Goal: Transaction & Acquisition: Purchase product/service

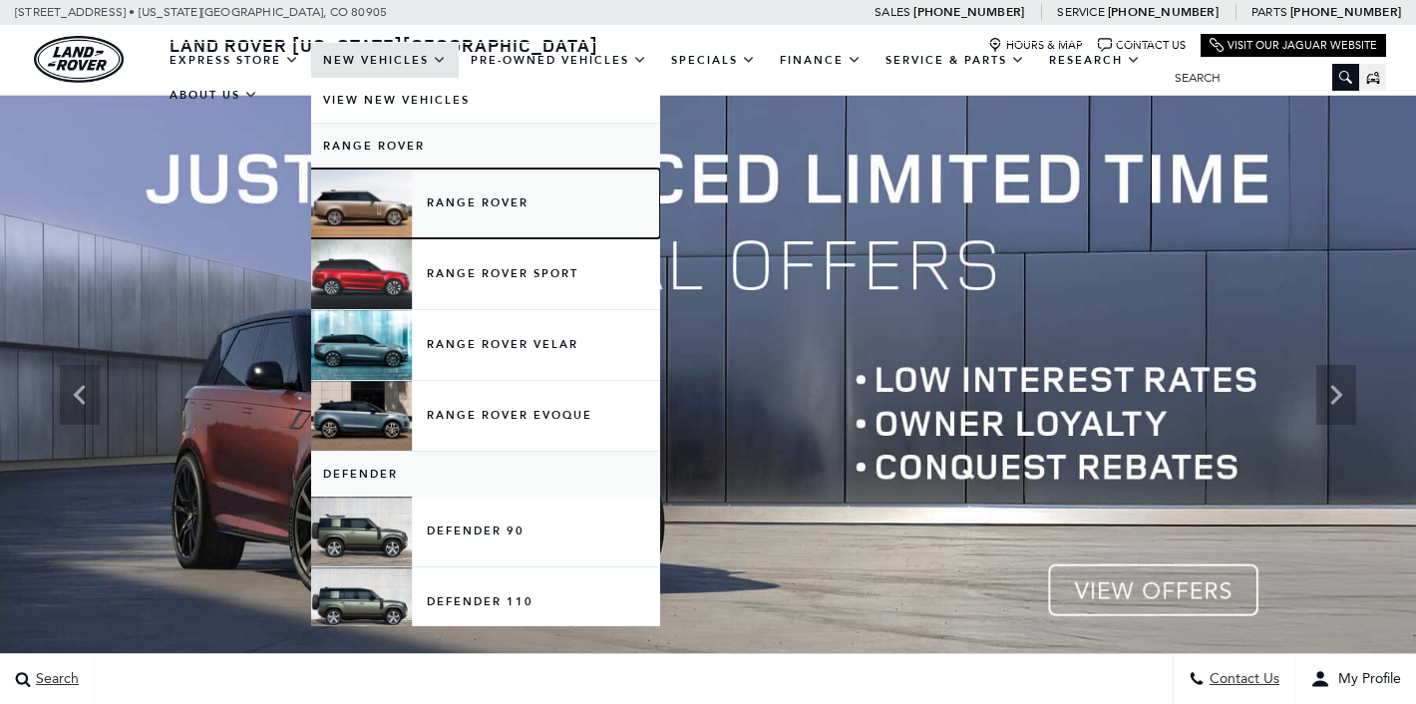
click at [452, 183] on link "Range Rover" at bounding box center [485, 204] width 349 height 70
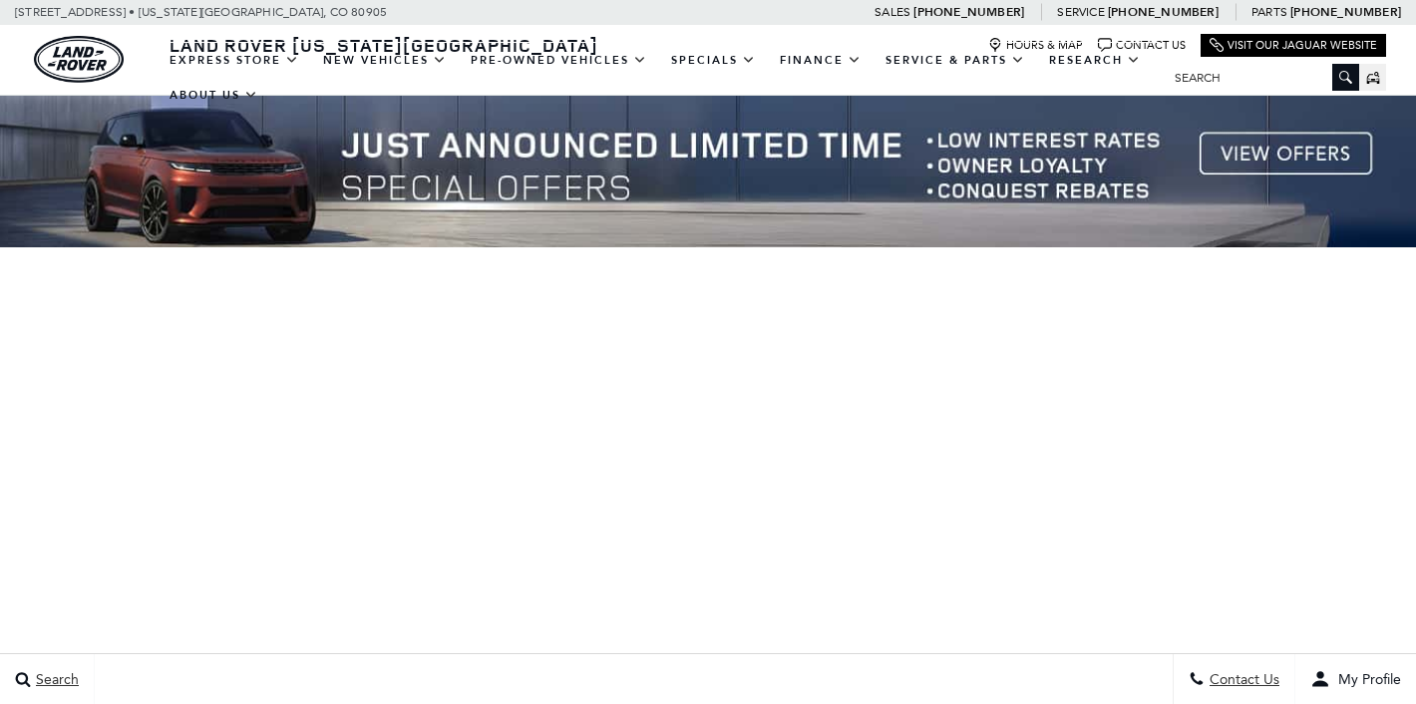
click at [665, 379] on div at bounding box center [708, 395] width 1416 height 598
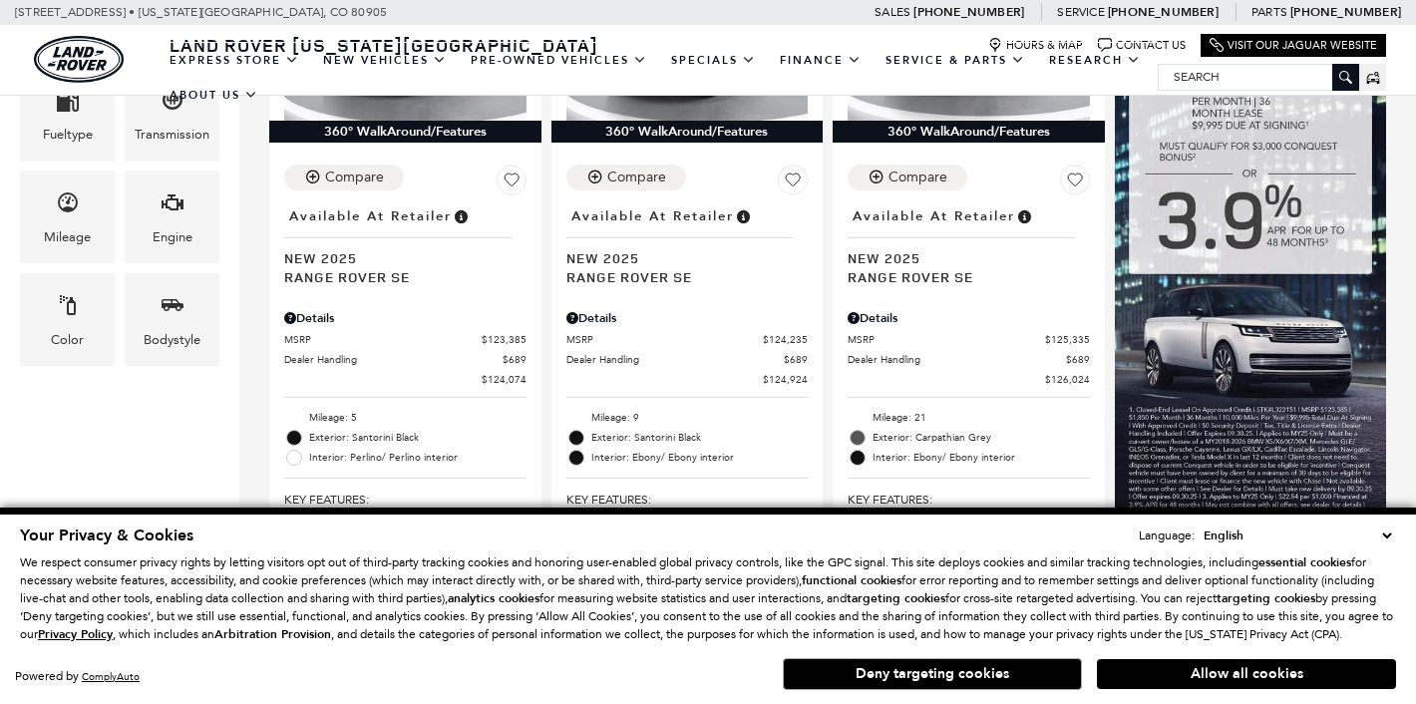
scroll to position [171, 0]
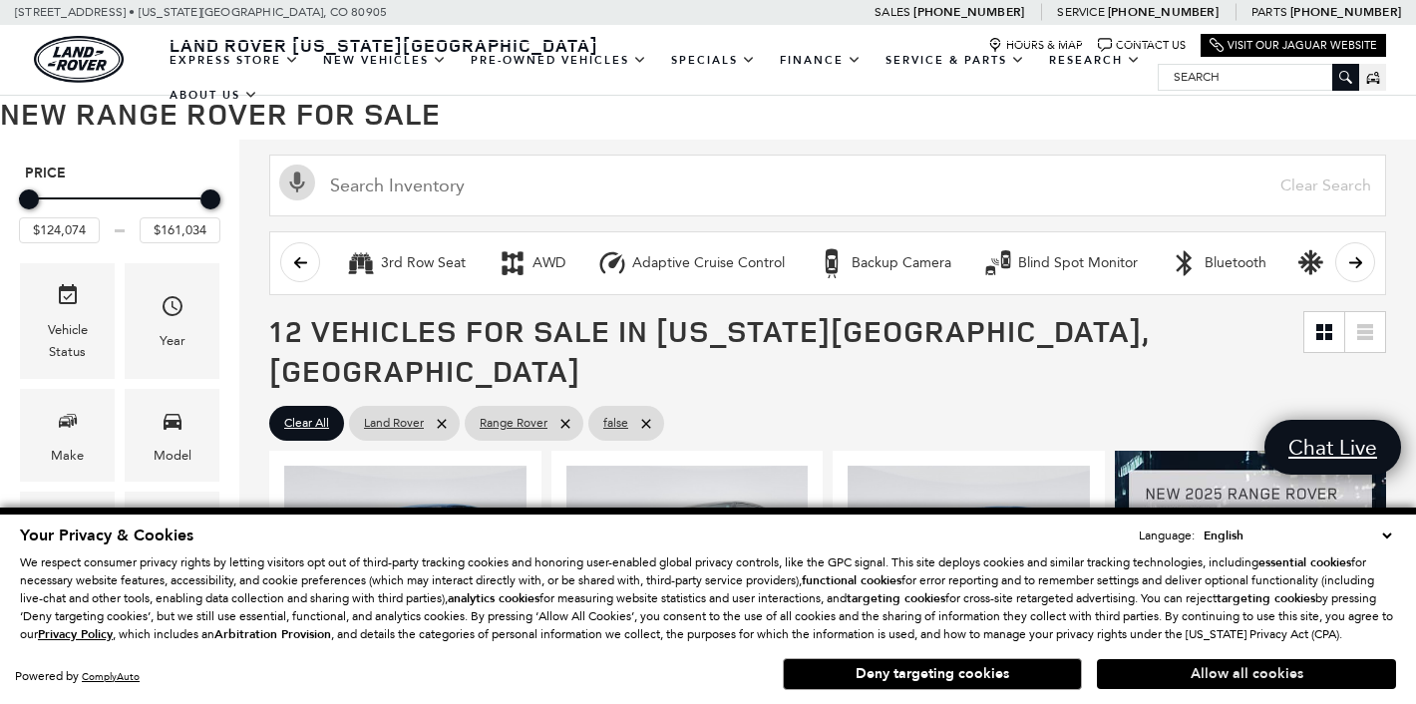
click at [1262, 678] on button "Allow all cookies" at bounding box center [1246, 674] width 299 height 30
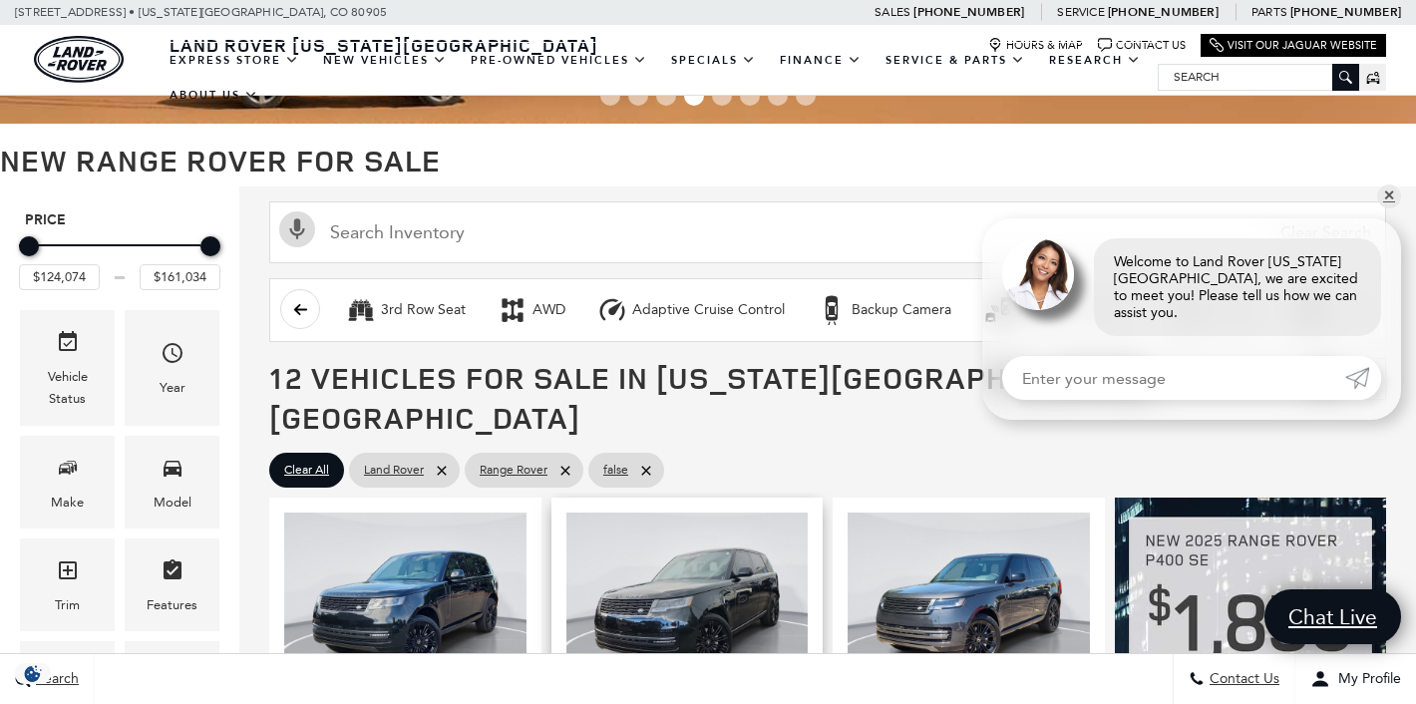
scroll to position [126, 0]
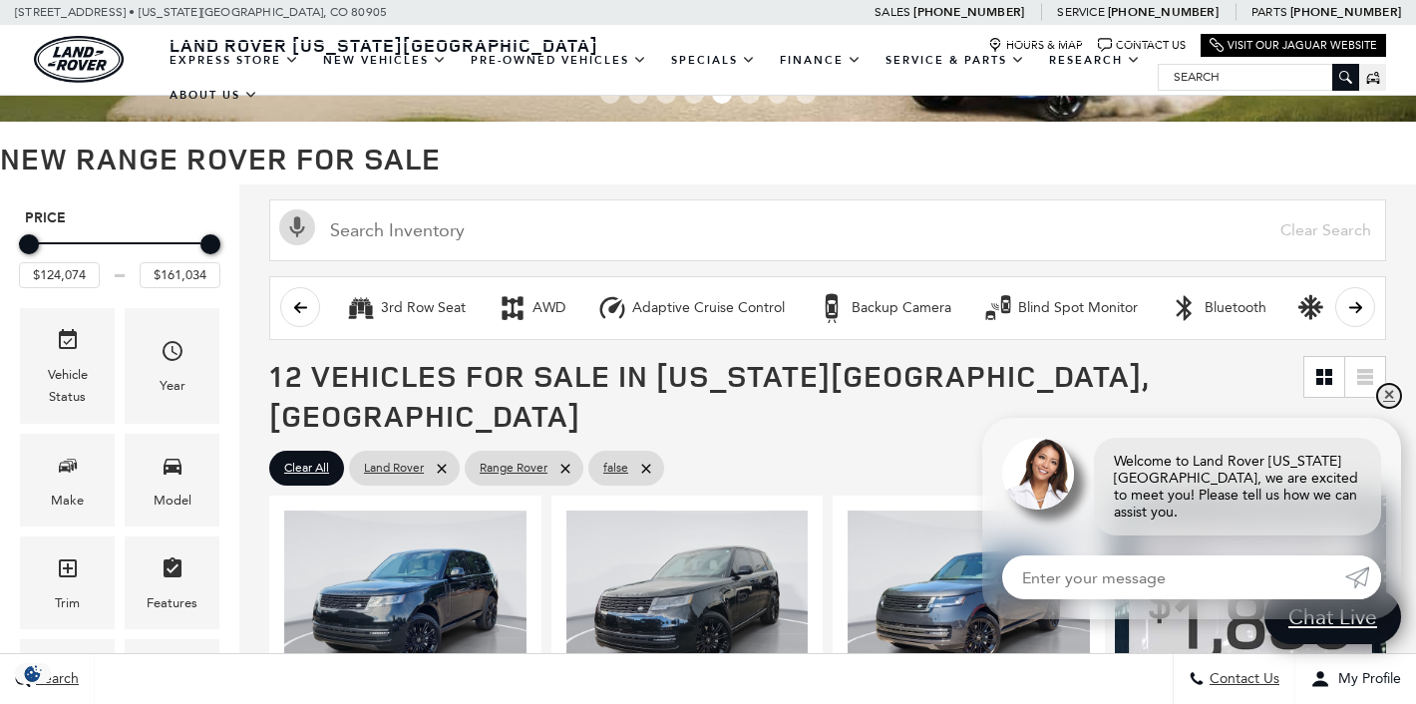
click at [1394, 408] on link "✕" at bounding box center [1389, 396] width 24 height 24
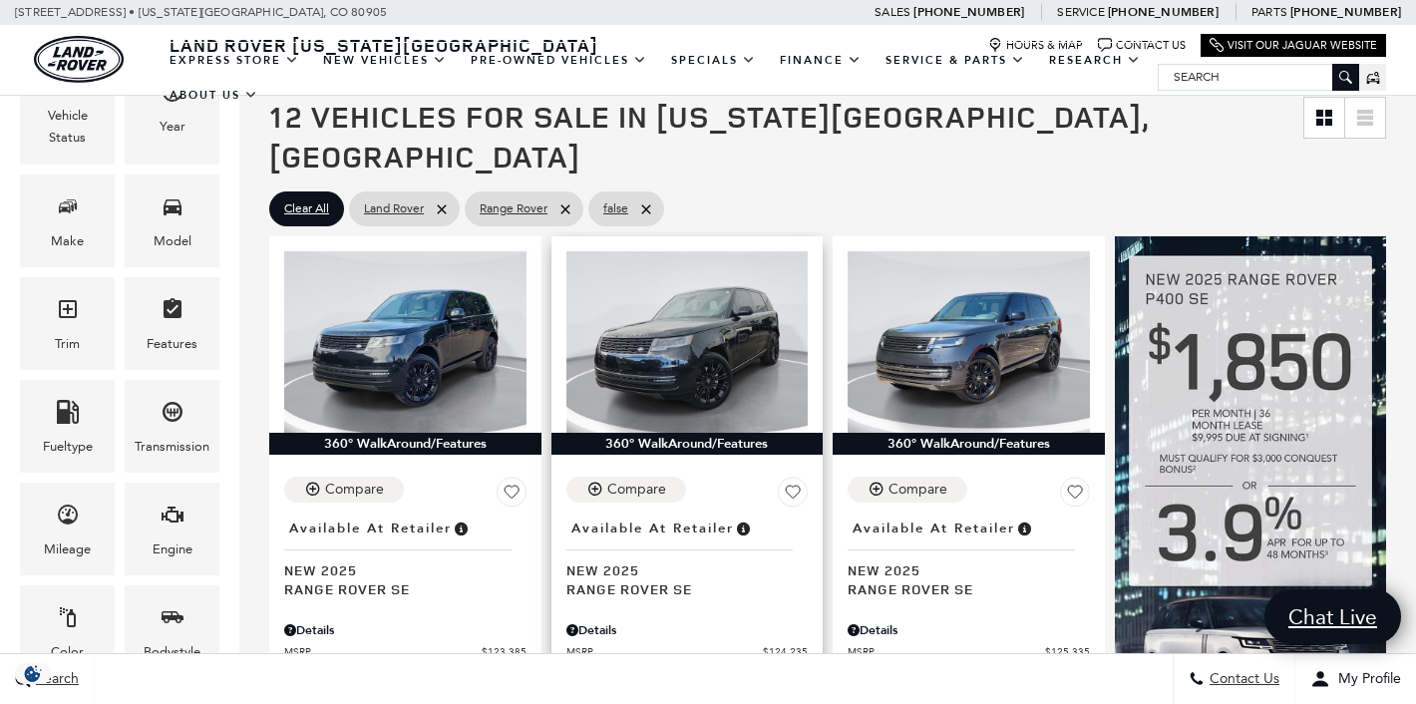
scroll to position [440, 0]
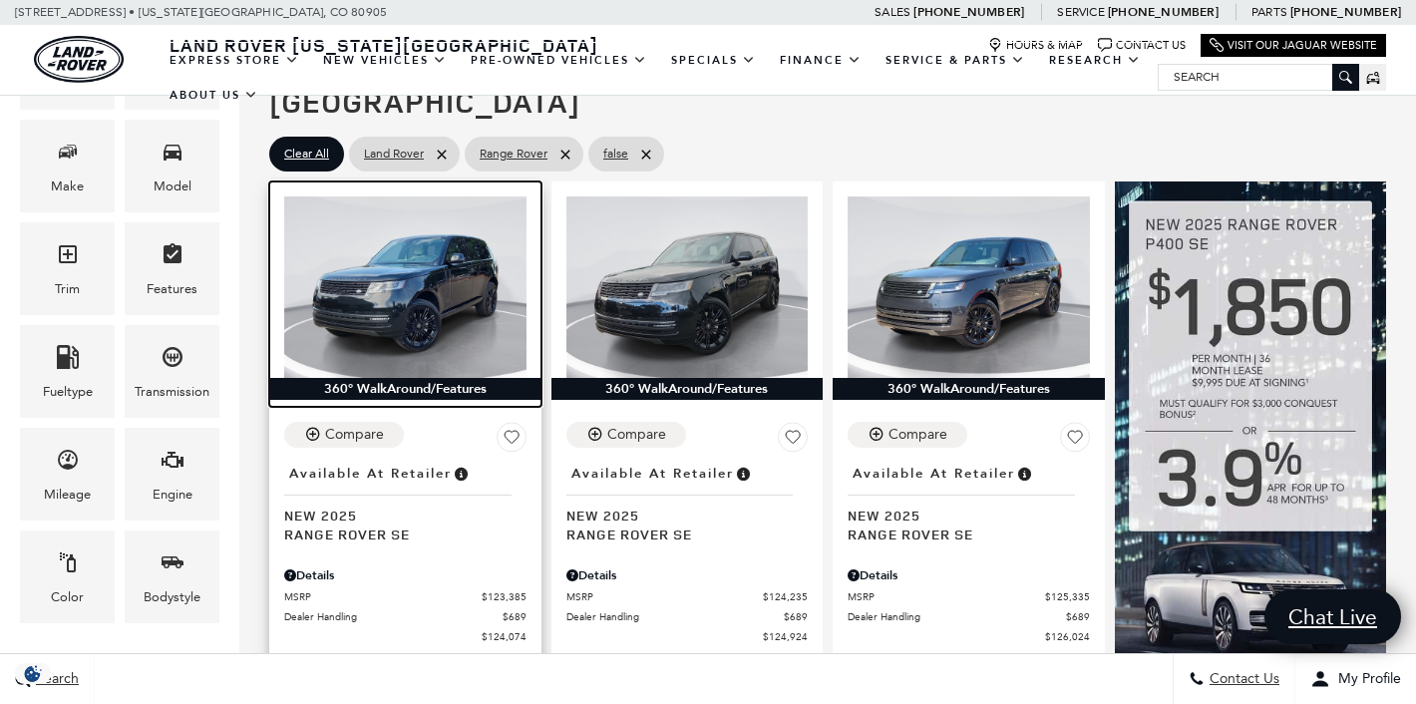
click at [407, 239] on img at bounding box center [405, 287] width 242 height 182
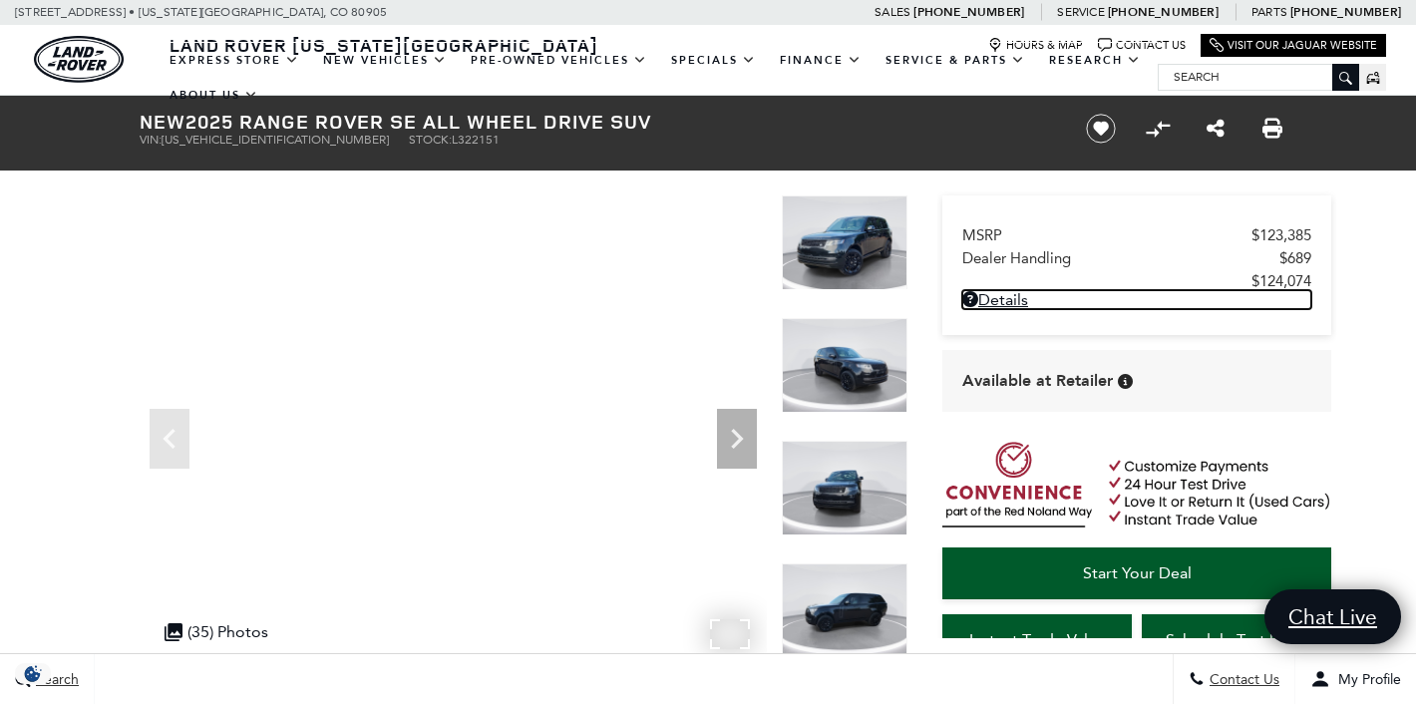
click at [1053, 297] on link "Details" at bounding box center [1137, 299] width 349 height 19
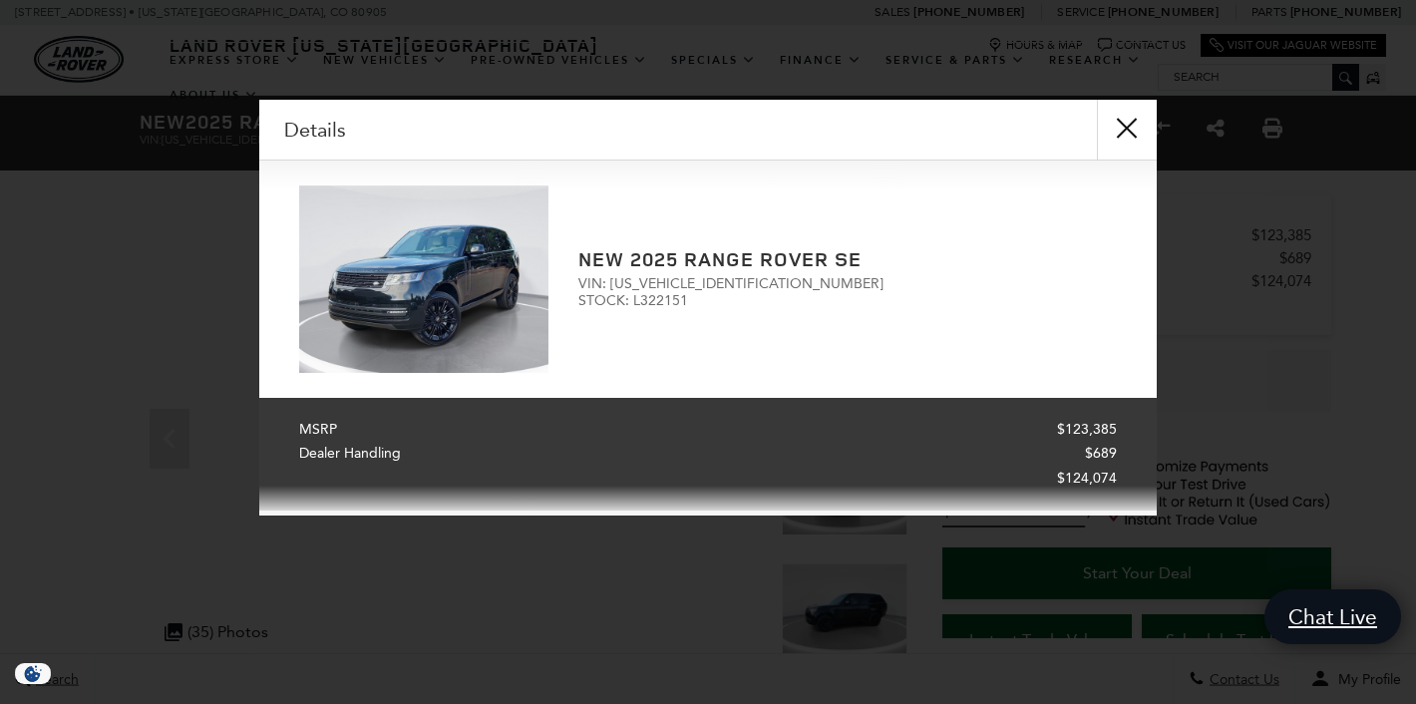
scroll to position [5, 0]
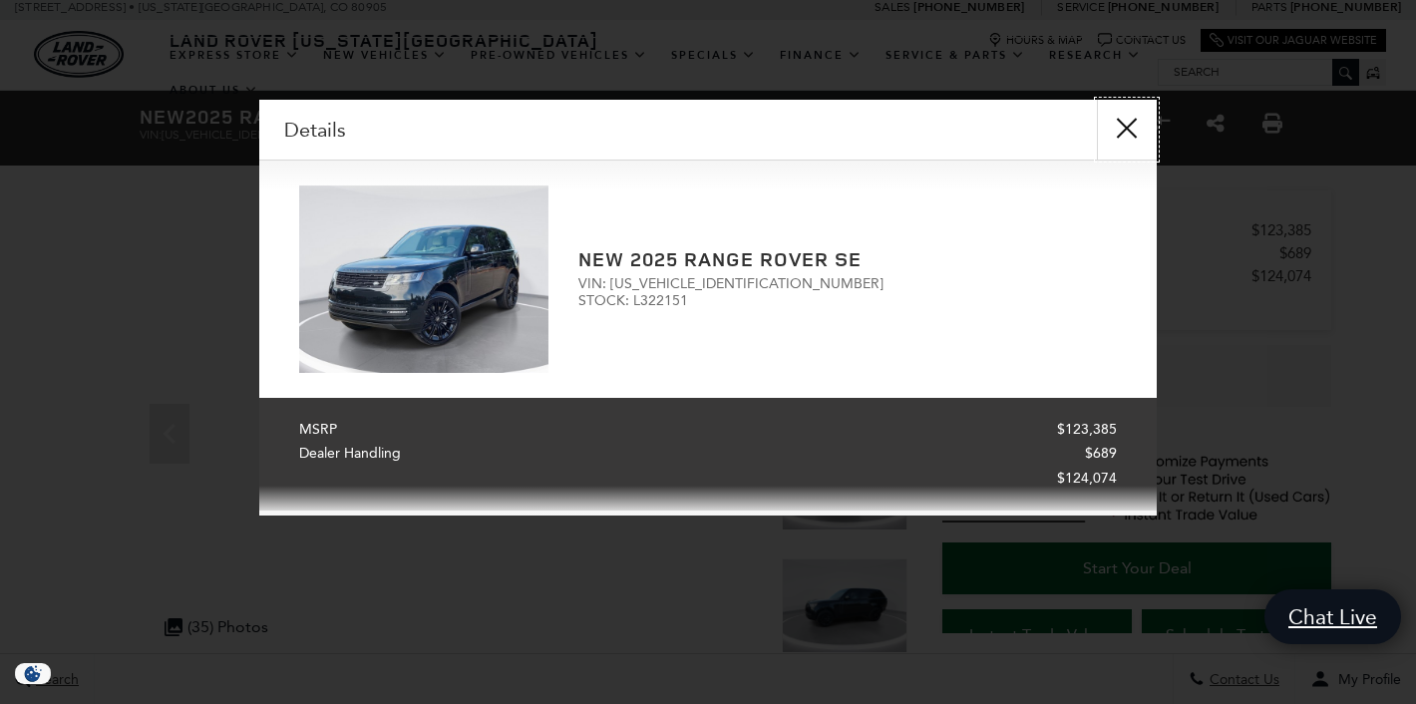
click at [1125, 125] on button "close" at bounding box center [1127, 130] width 60 height 60
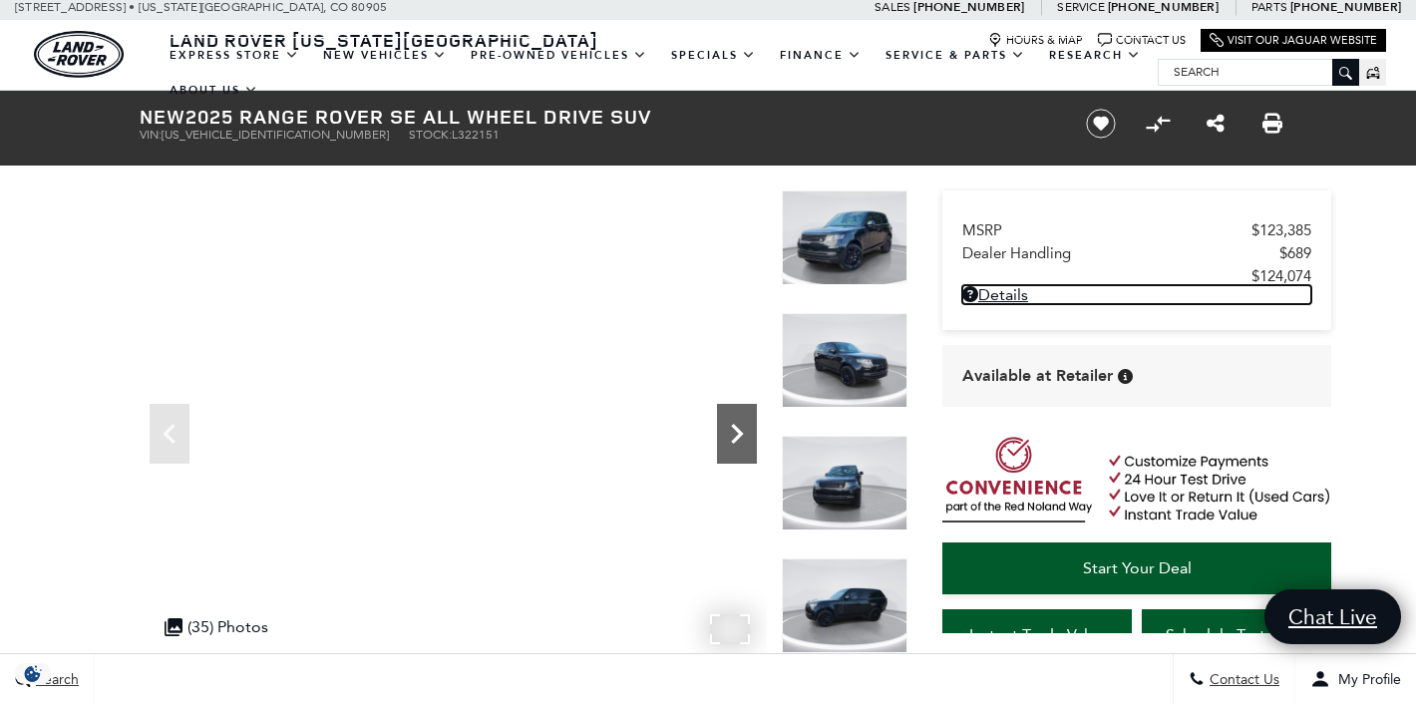
click at [727, 438] on icon "Next" at bounding box center [737, 434] width 40 height 40
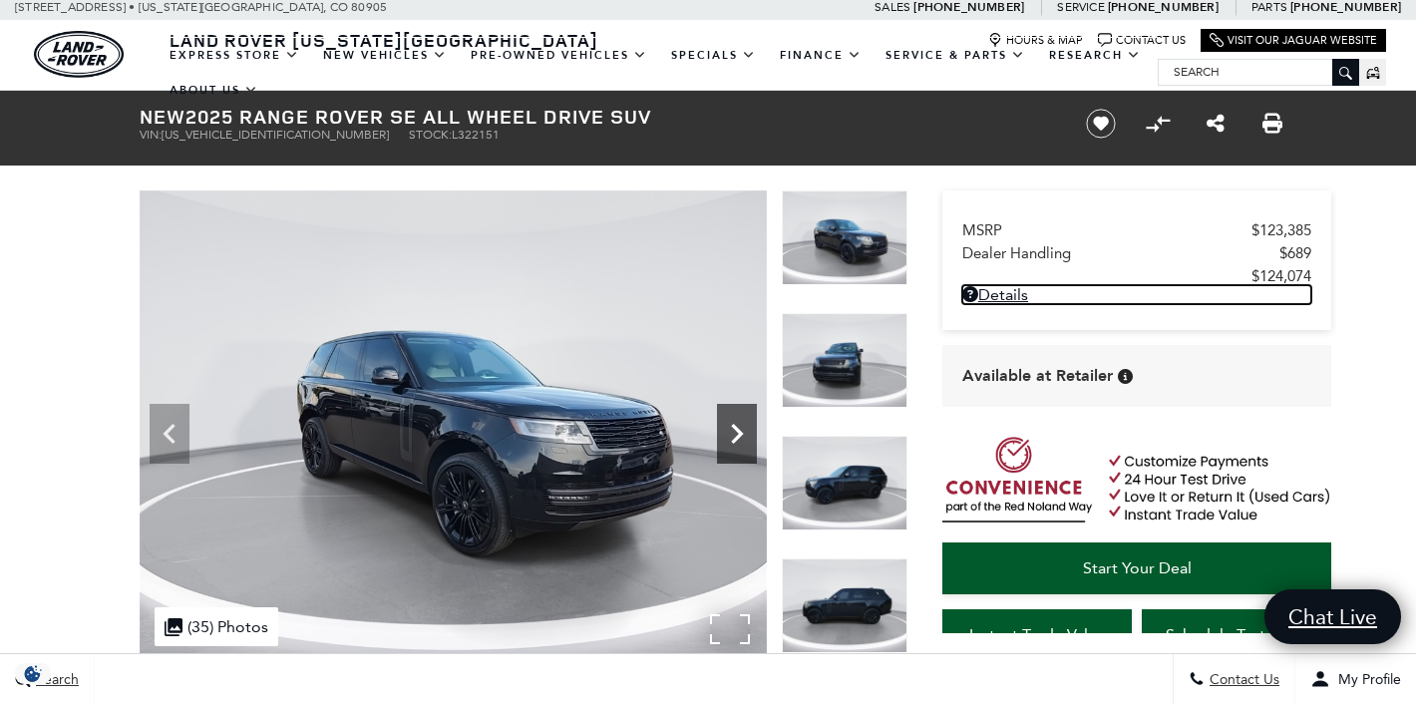
click at [727, 439] on icon "Next" at bounding box center [737, 434] width 40 height 40
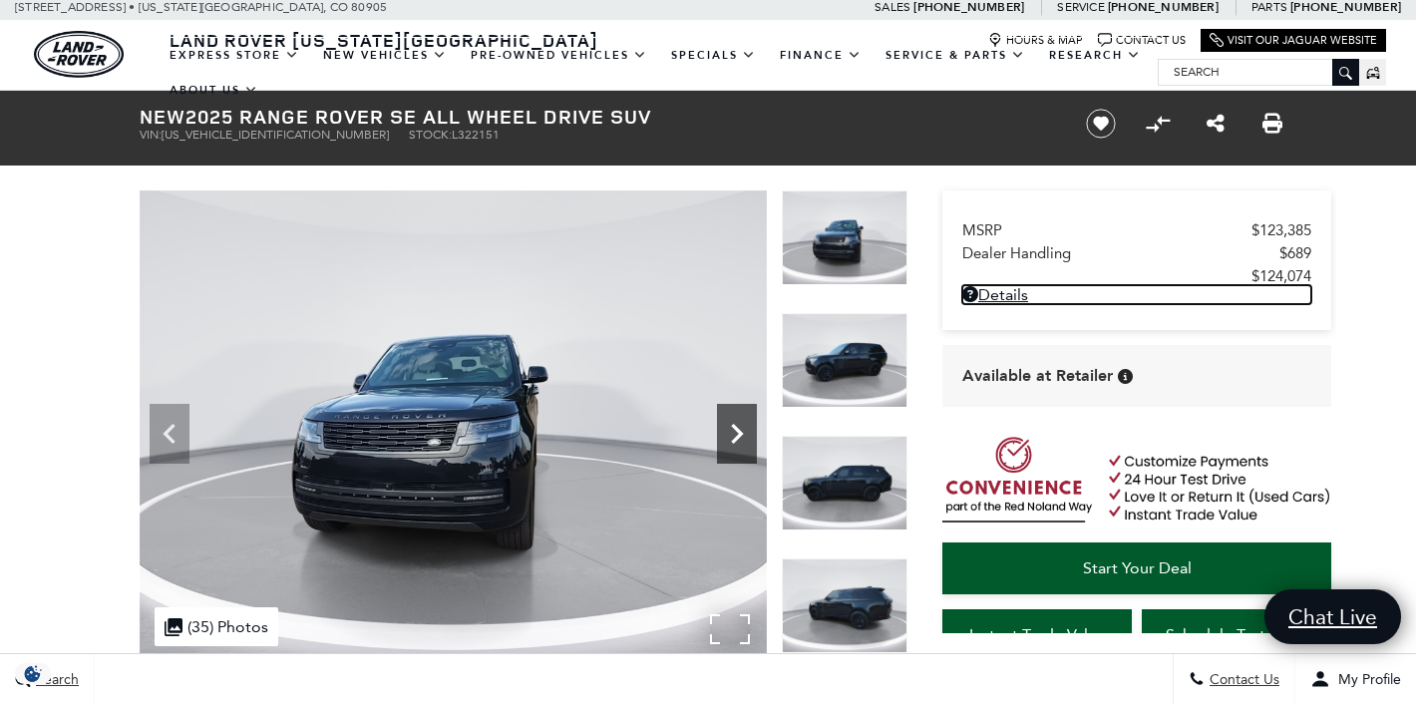
click at [727, 439] on icon "Next" at bounding box center [737, 434] width 40 height 40
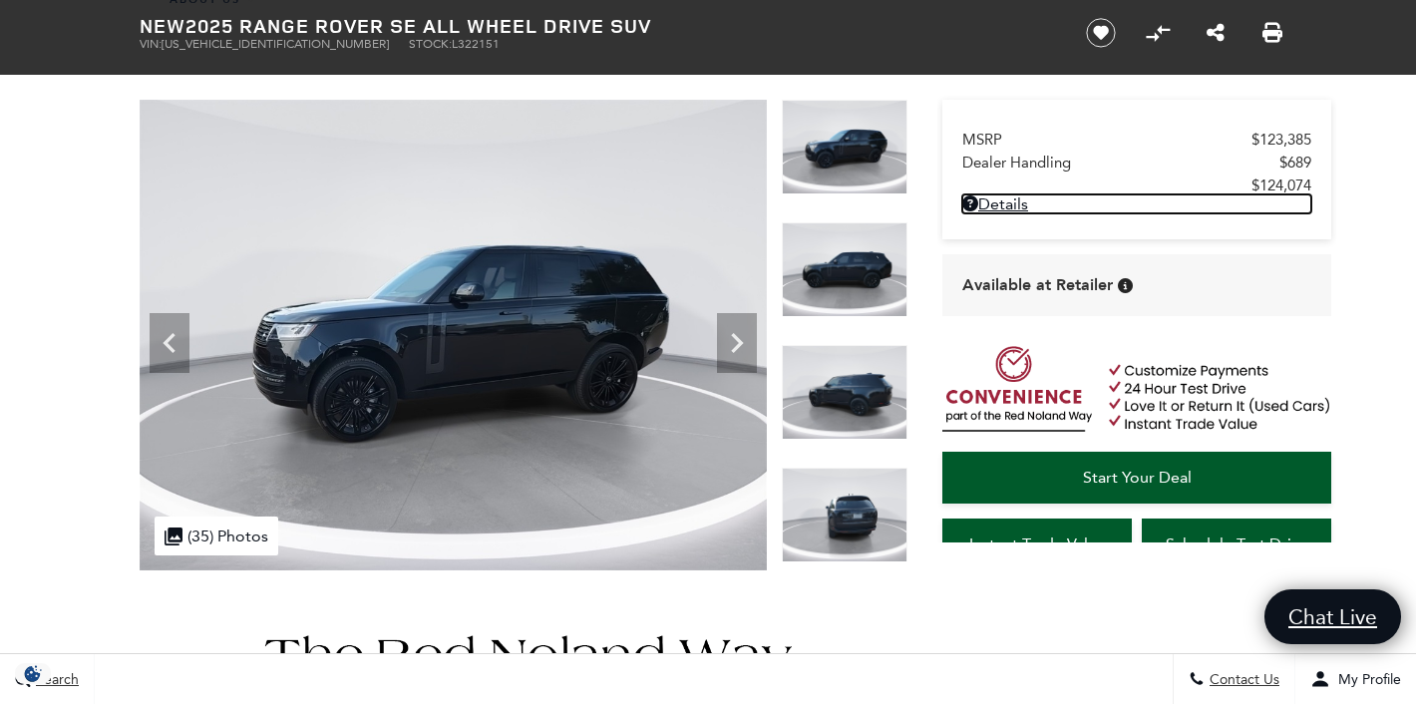
scroll to position [0, 0]
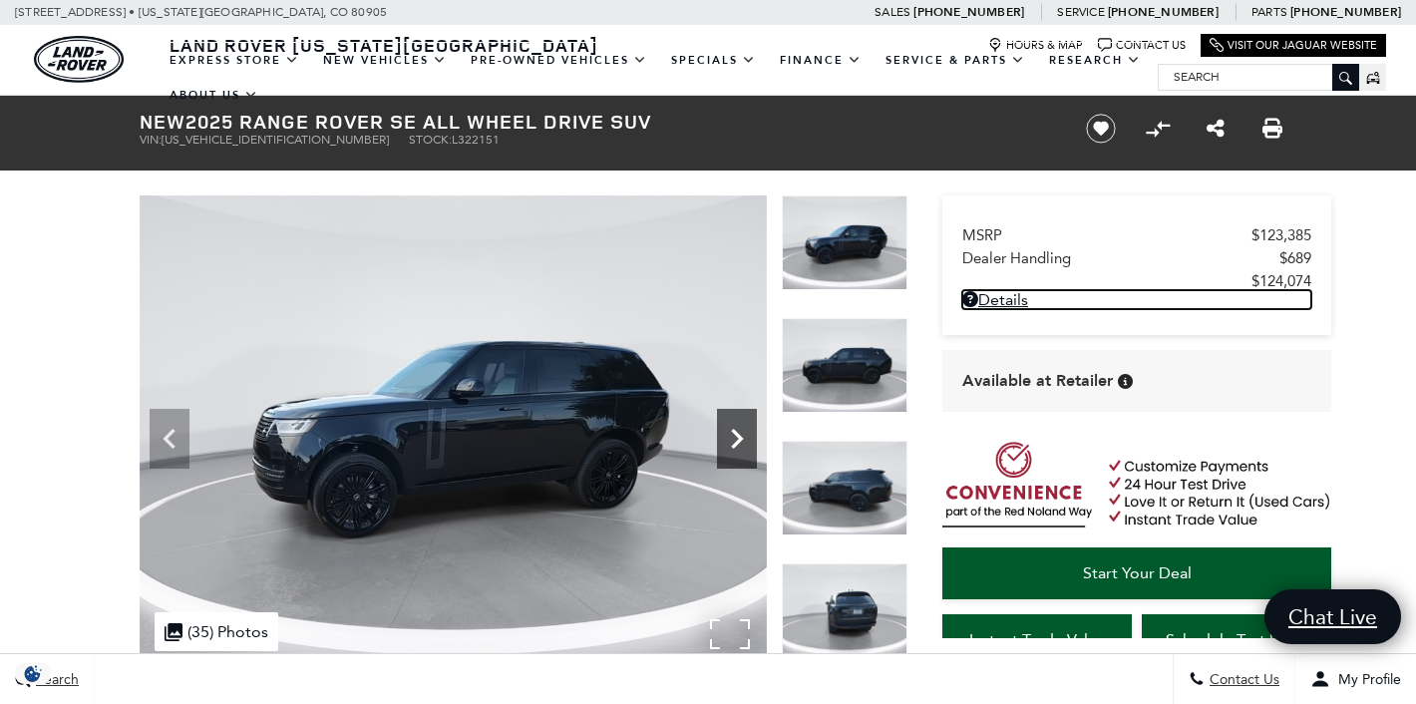
click at [732, 433] on icon "Next" at bounding box center [737, 439] width 40 height 40
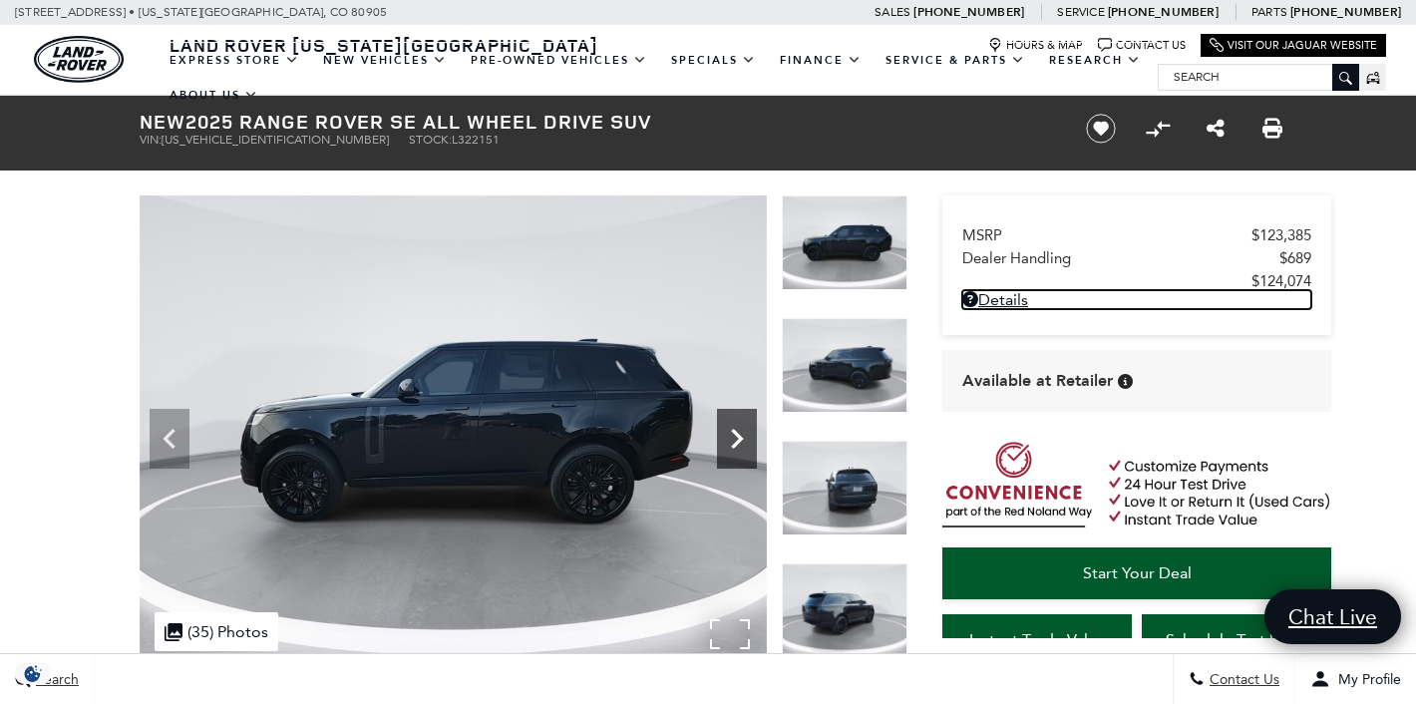
click at [732, 433] on icon "Next" at bounding box center [737, 439] width 40 height 40
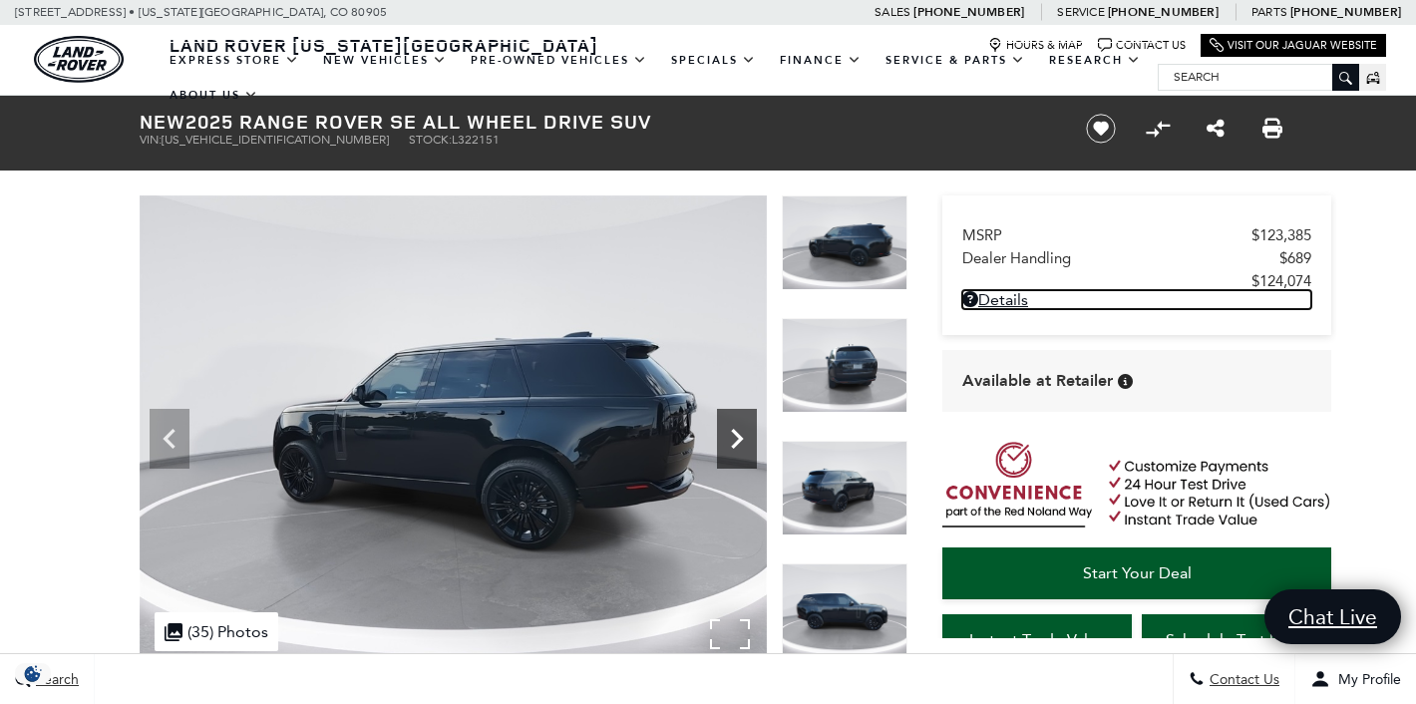
click at [732, 434] on icon "Next" at bounding box center [737, 439] width 40 height 40
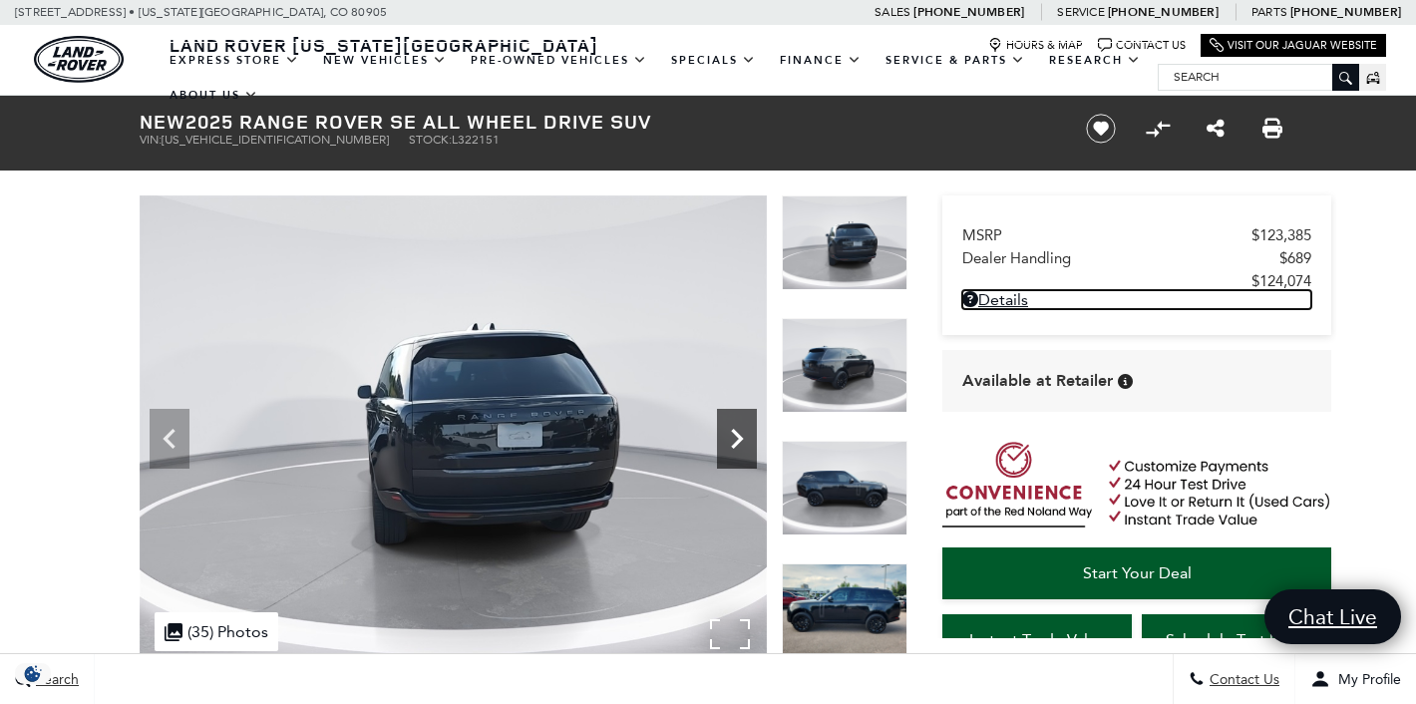
click at [732, 434] on icon "Next" at bounding box center [737, 439] width 40 height 40
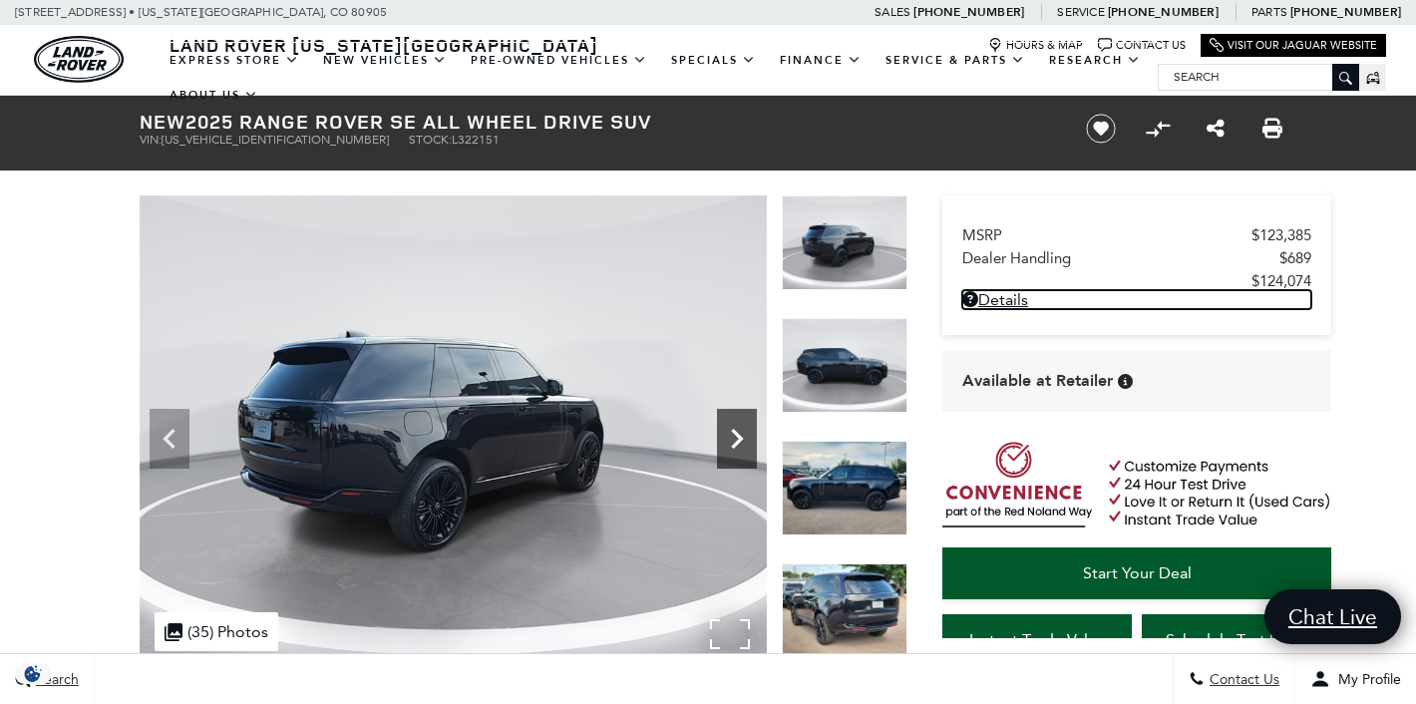
click at [732, 434] on icon "Next" at bounding box center [737, 439] width 40 height 40
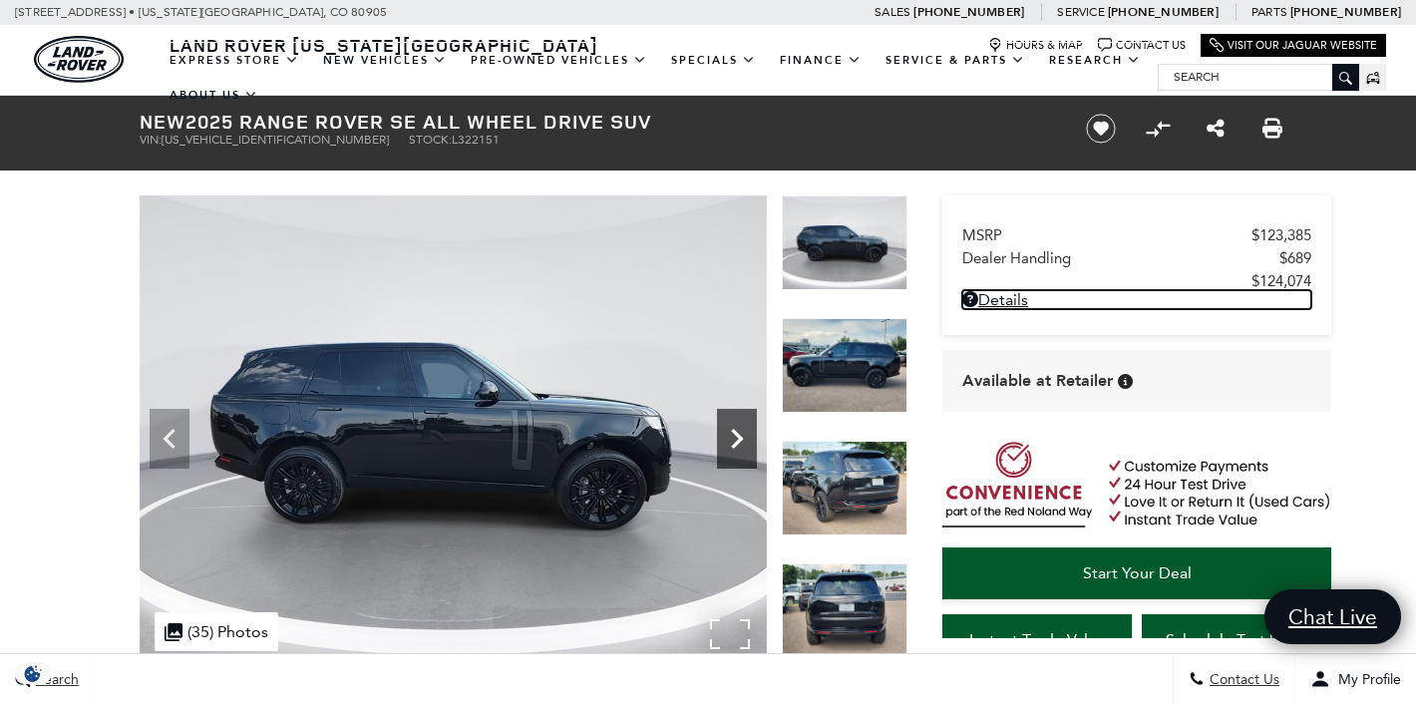
click at [732, 434] on icon "Next" at bounding box center [737, 439] width 40 height 40
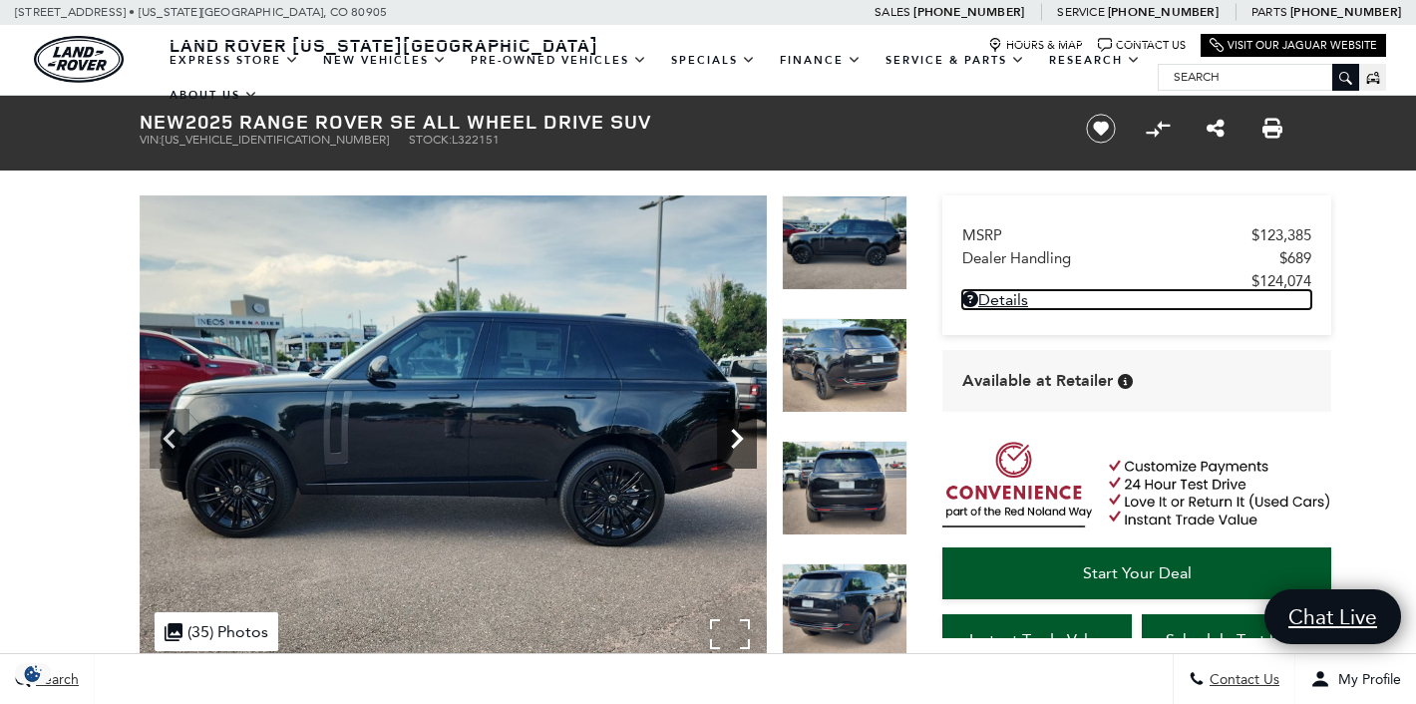
click at [732, 434] on icon "Next" at bounding box center [737, 439] width 40 height 40
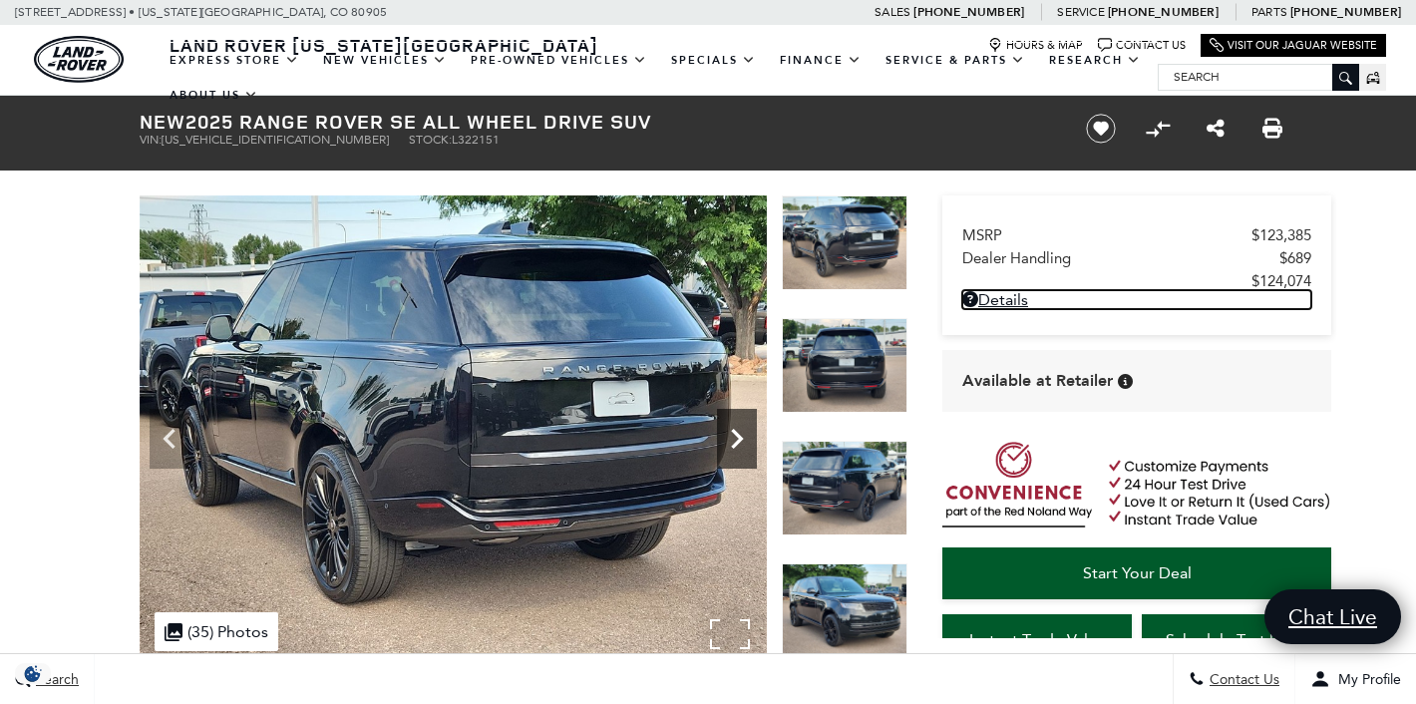
click at [732, 434] on icon "Next" at bounding box center [737, 439] width 40 height 40
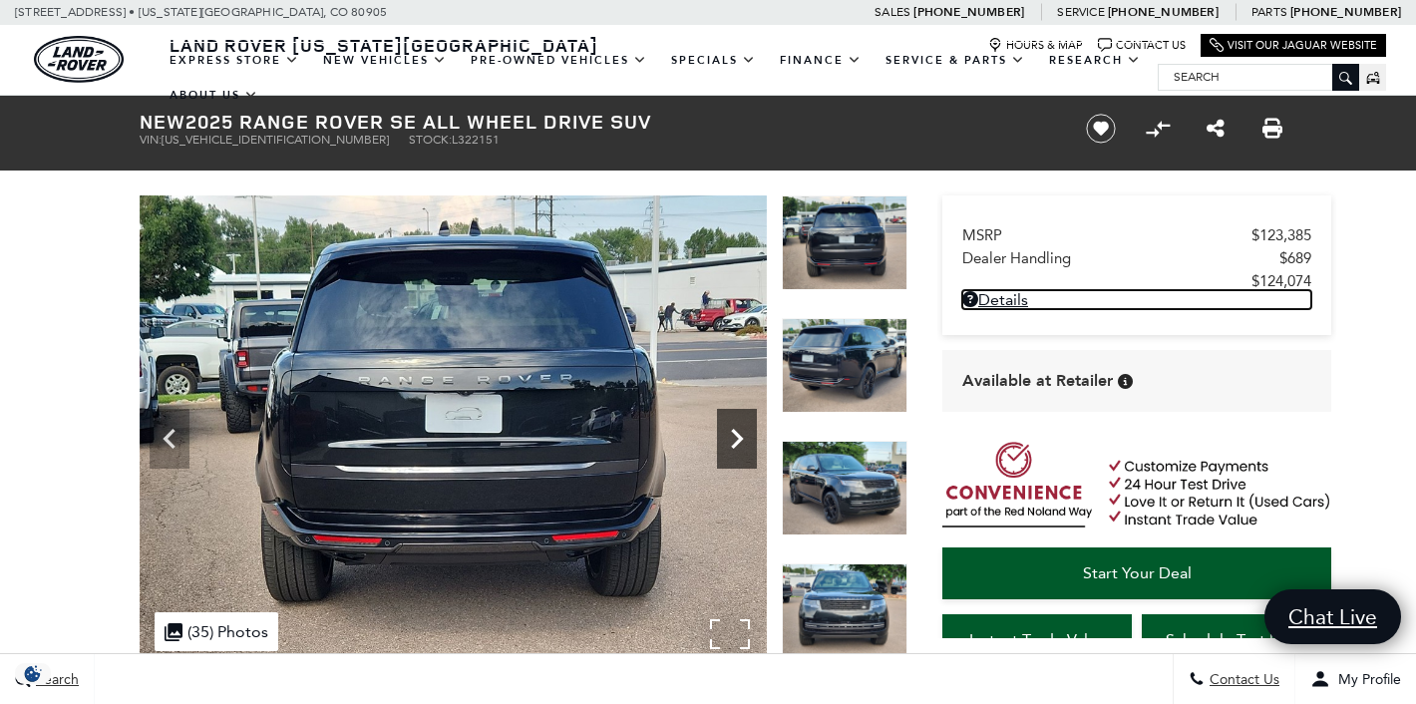
click at [732, 434] on icon "Next" at bounding box center [737, 439] width 40 height 40
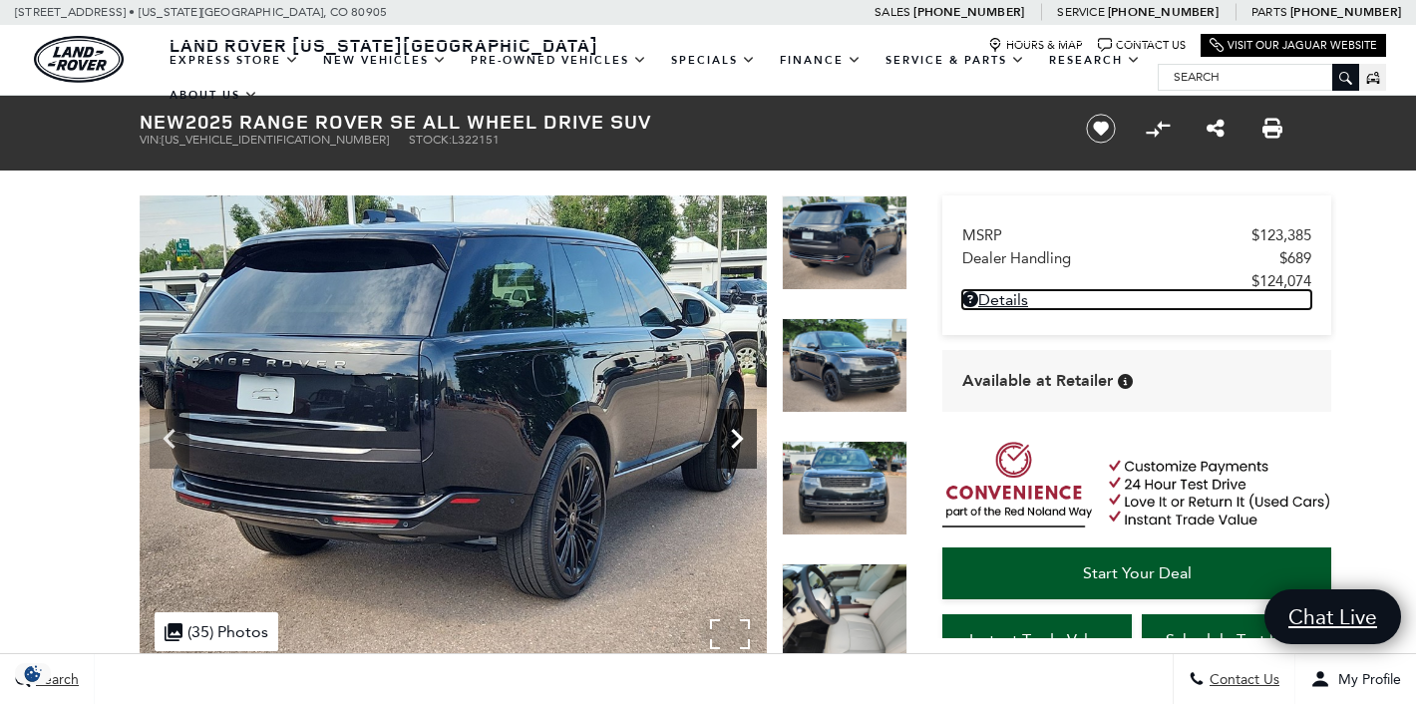
click at [732, 434] on icon "Next" at bounding box center [737, 439] width 40 height 40
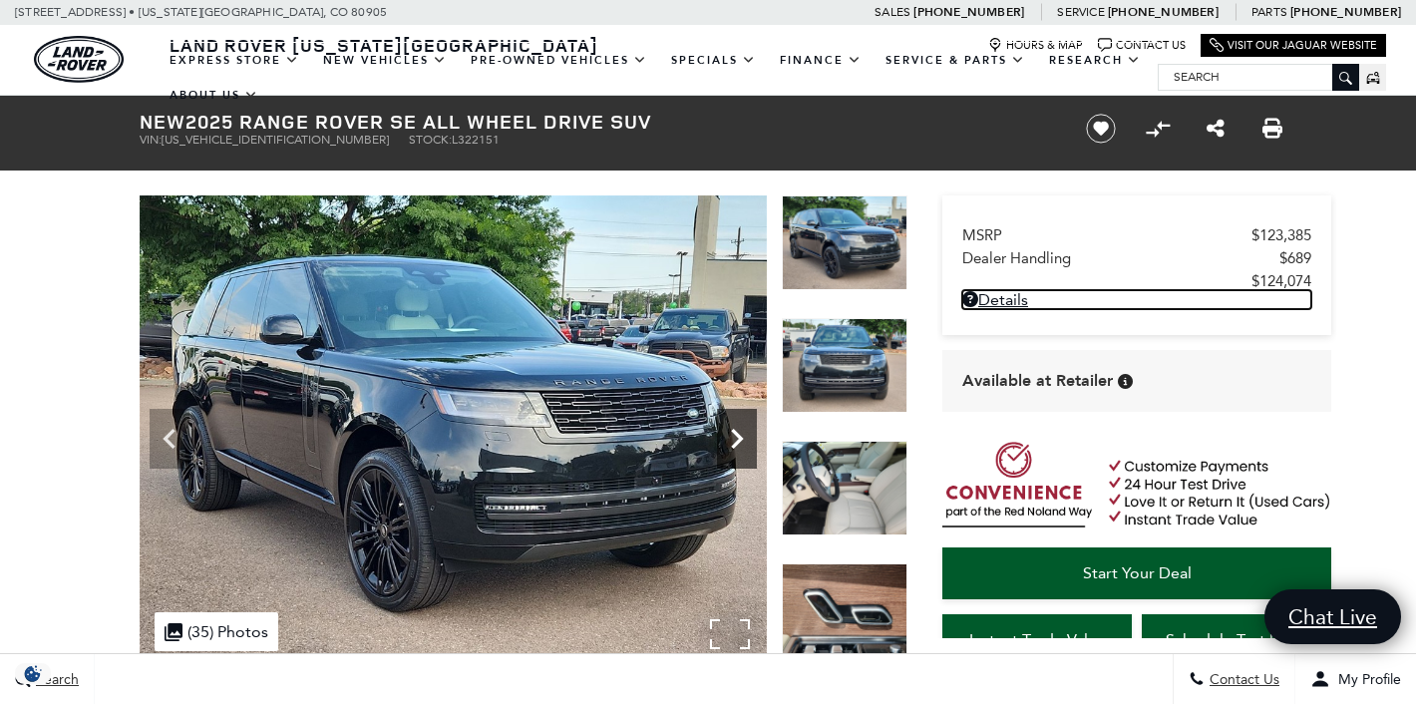
click at [732, 434] on icon "Next" at bounding box center [737, 439] width 40 height 40
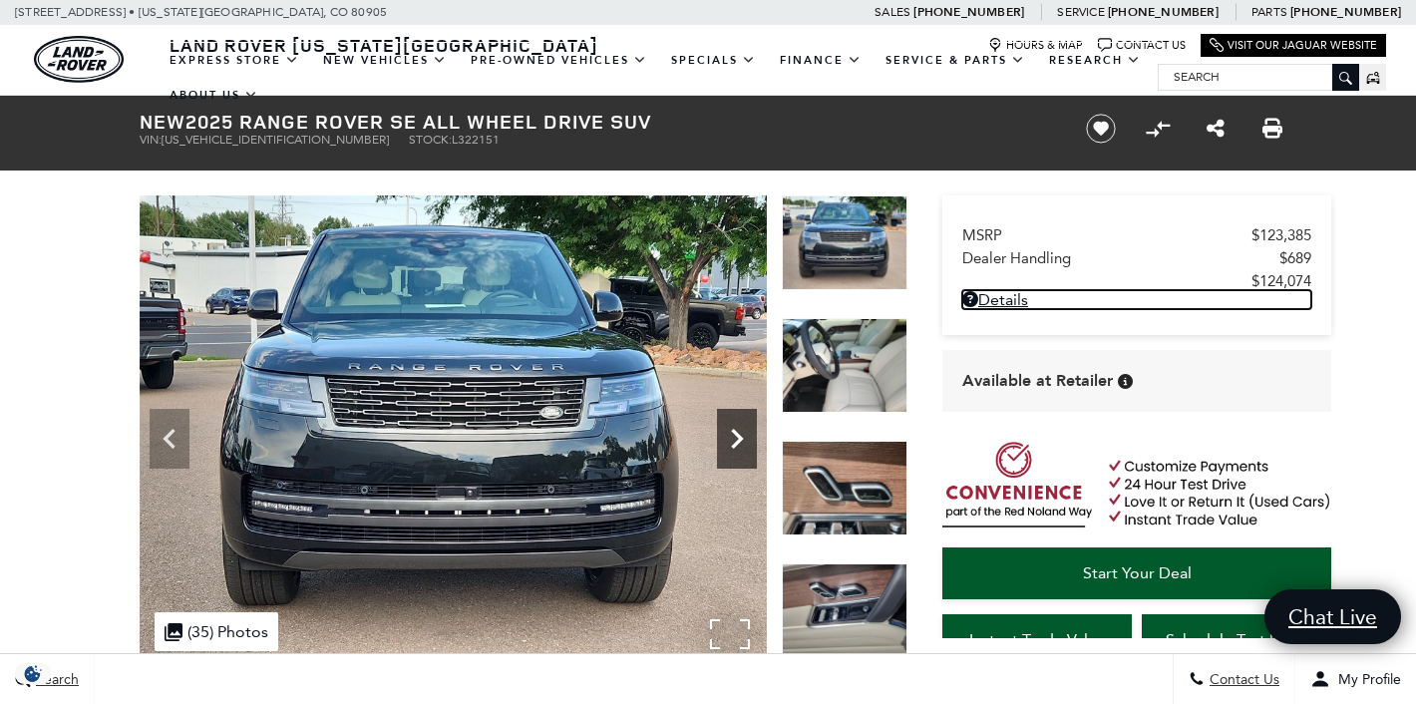
click at [732, 434] on icon "Next" at bounding box center [737, 439] width 40 height 40
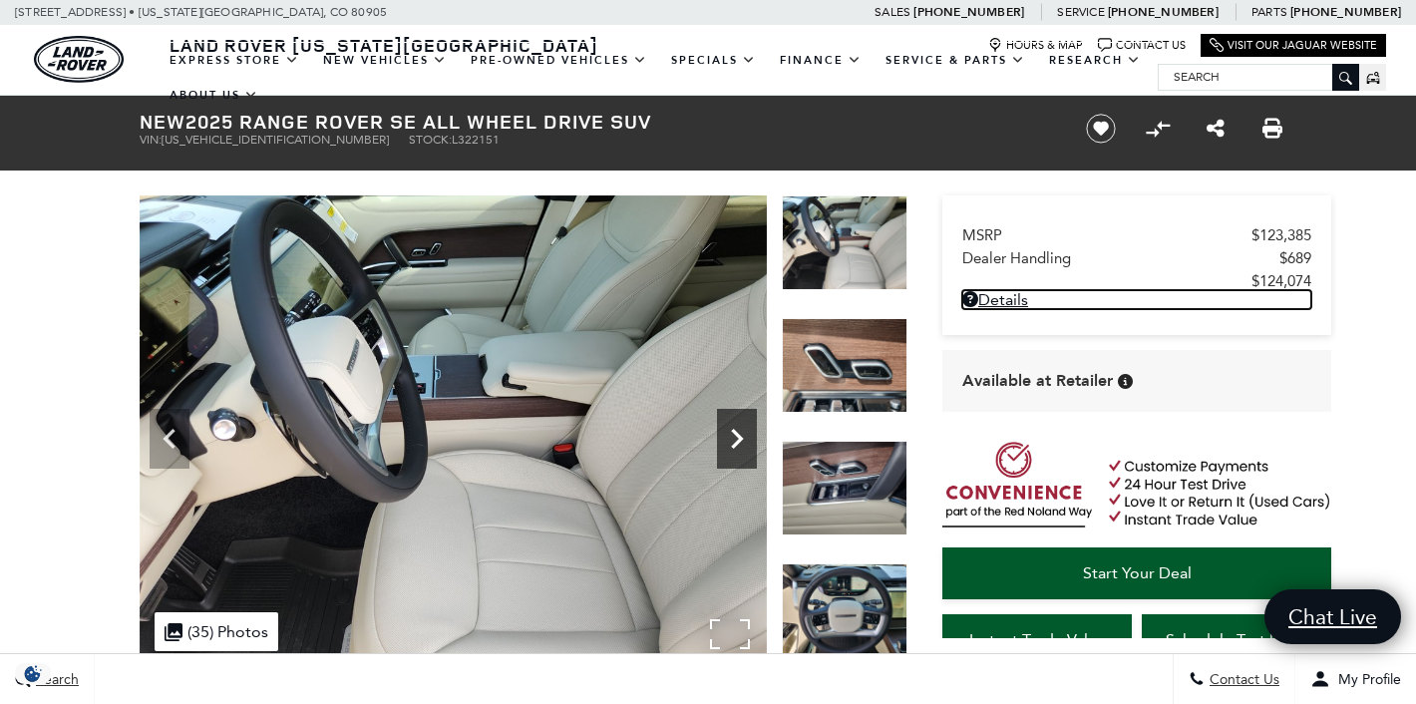
click at [732, 434] on icon "Next" at bounding box center [737, 439] width 40 height 40
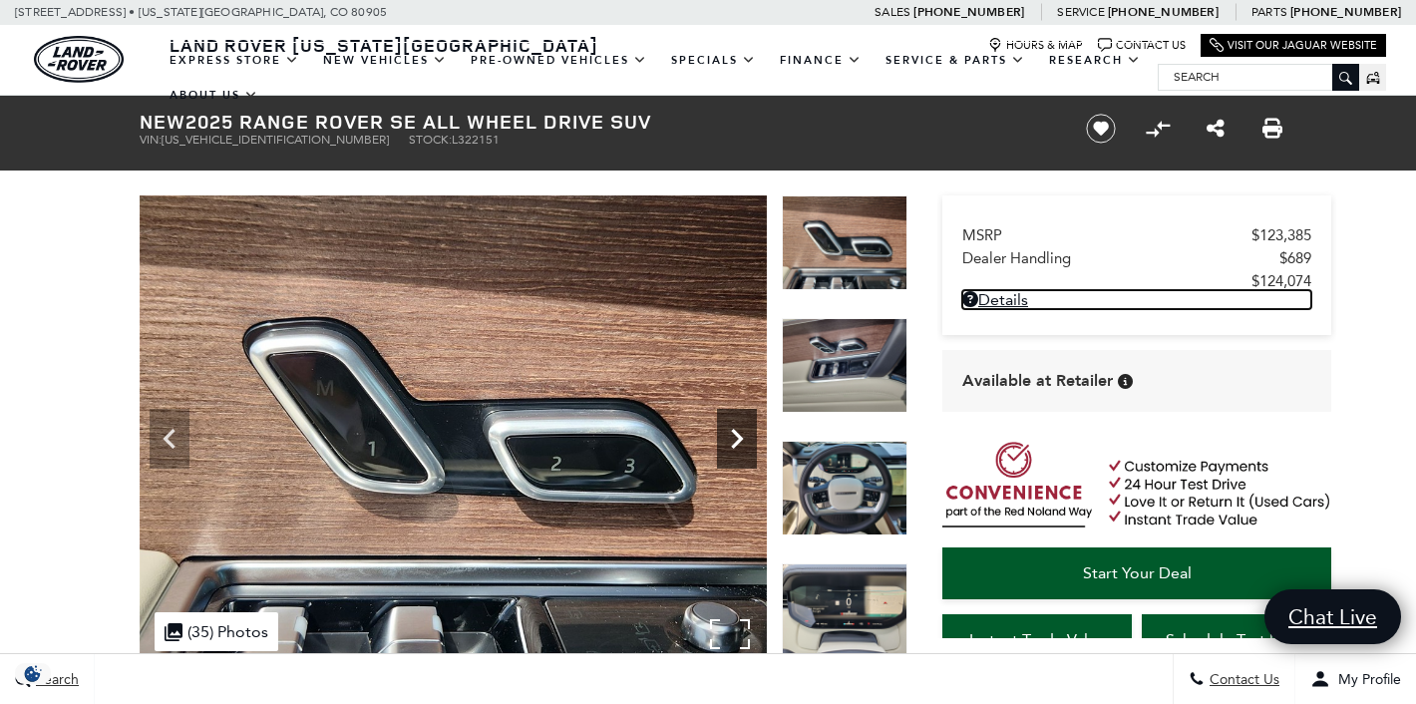
click at [732, 434] on icon "Next" at bounding box center [737, 439] width 40 height 40
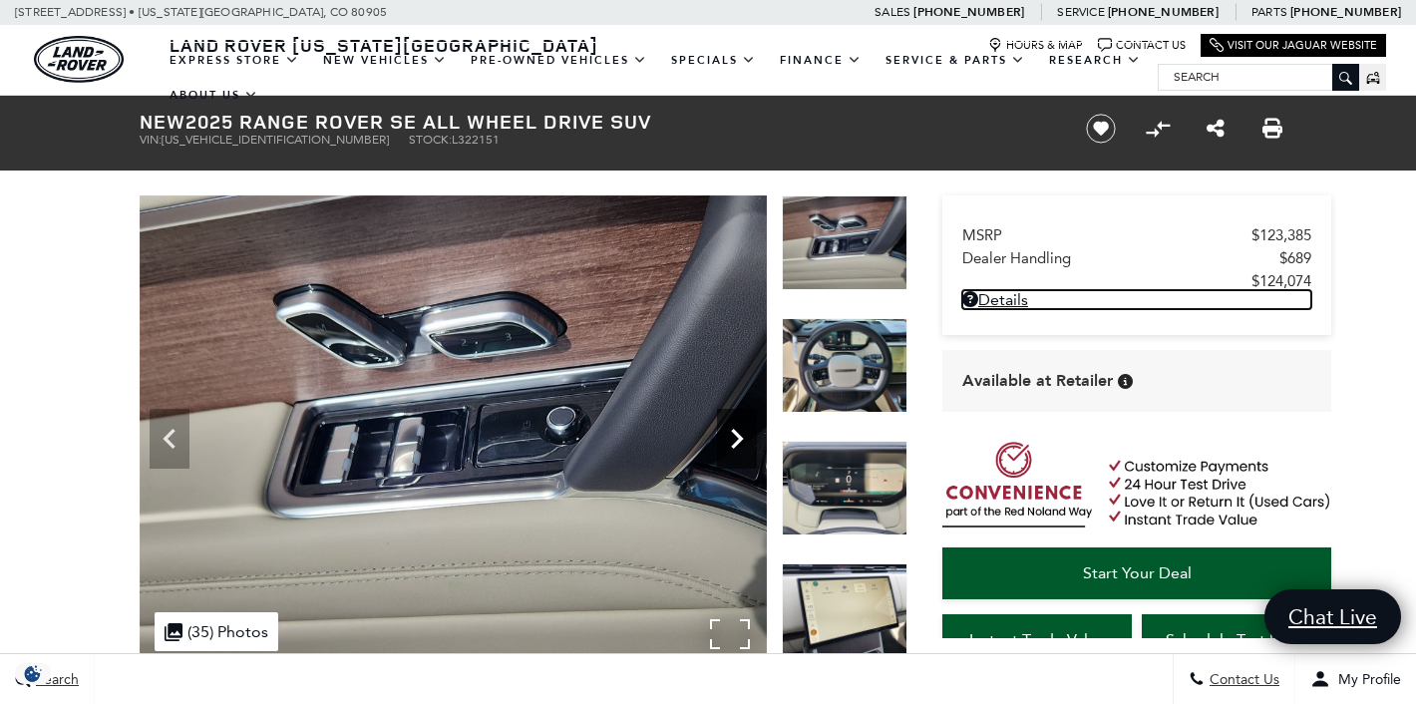
click at [732, 434] on icon "Next" at bounding box center [737, 439] width 40 height 40
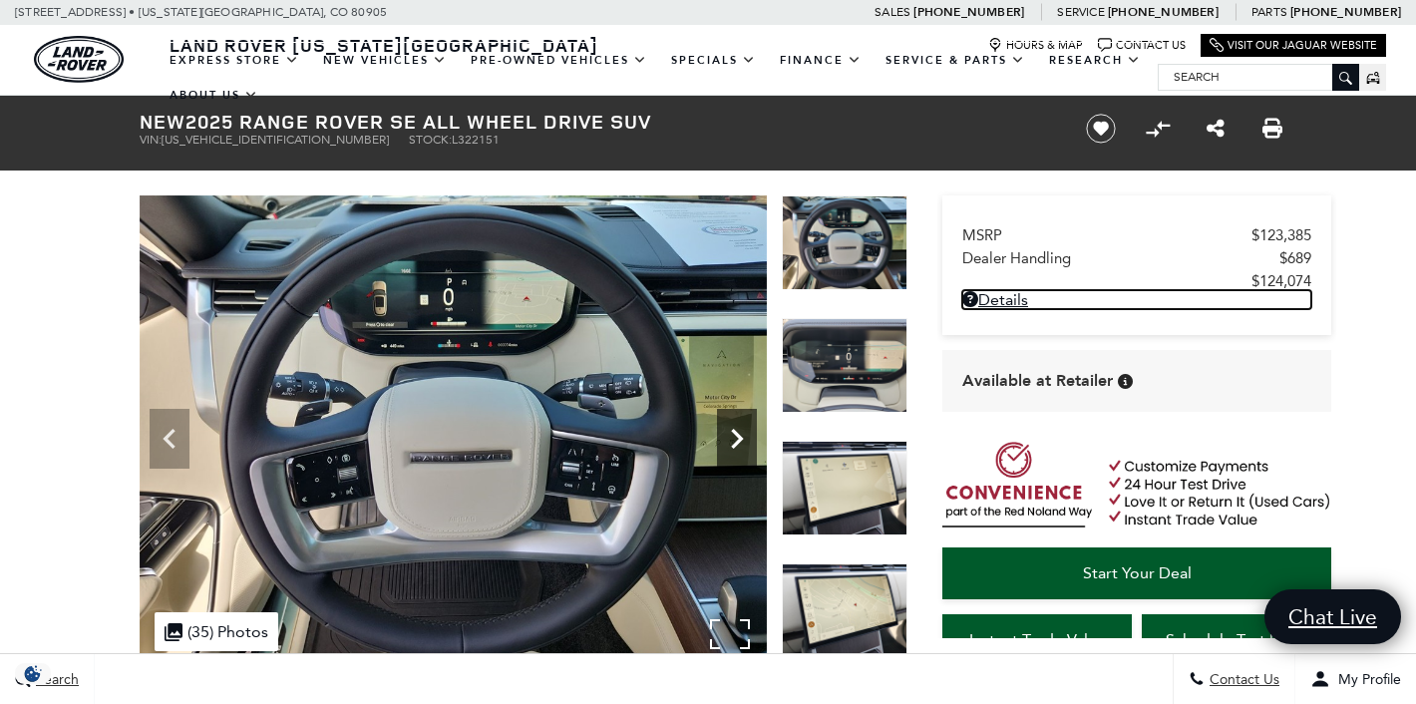
click at [732, 435] on icon "Next" at bounding box center [737, 439] width 40 height 40
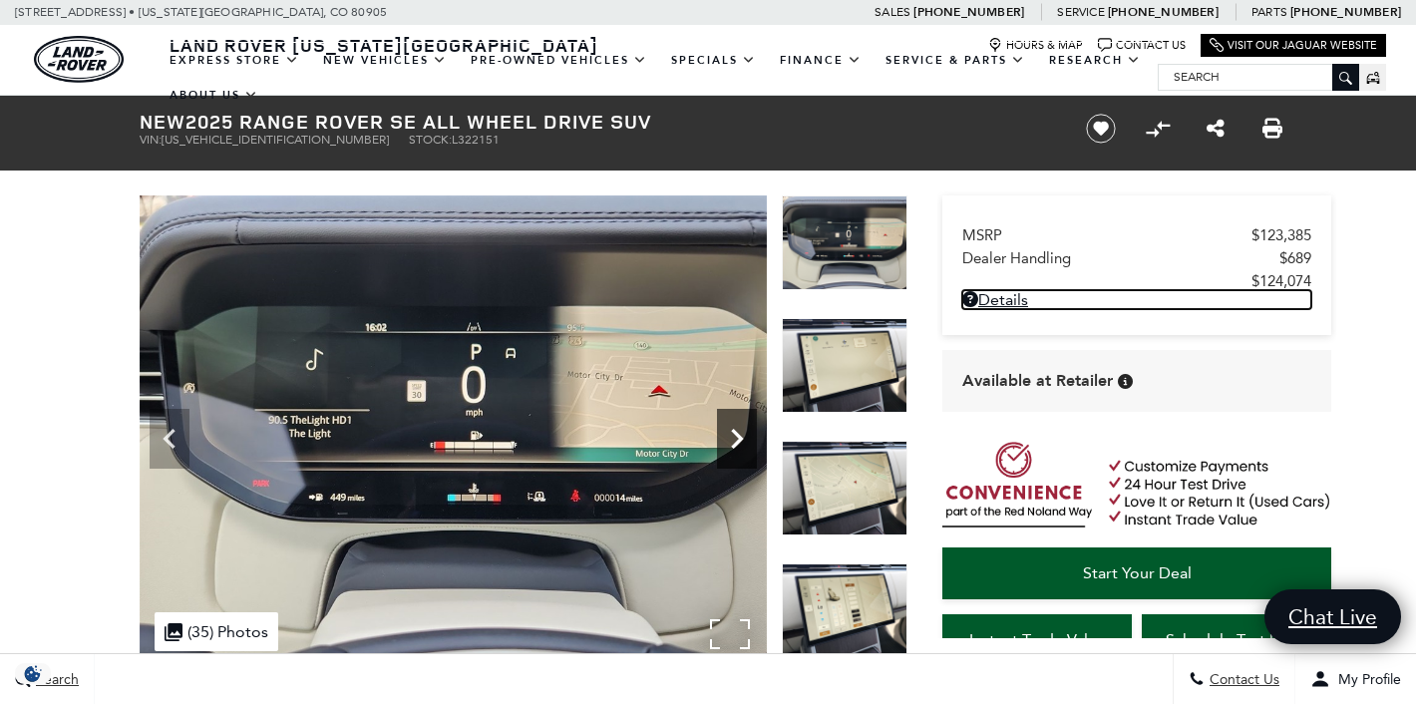
click at [732, 435] on icon "Next" at bounding box center [737, 439] width 40 height 40
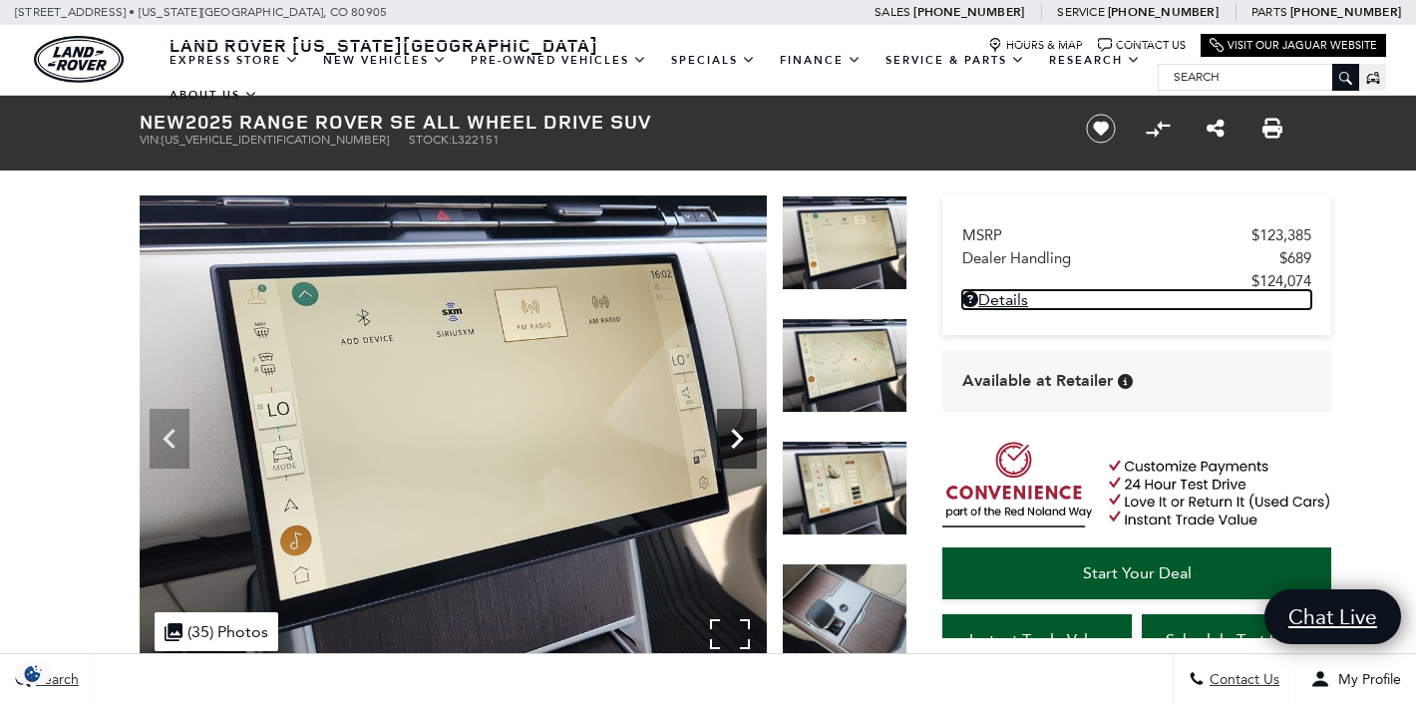
click at [733, 436] on icon "Next" at bounding box center [737, 439] width 40 height 40
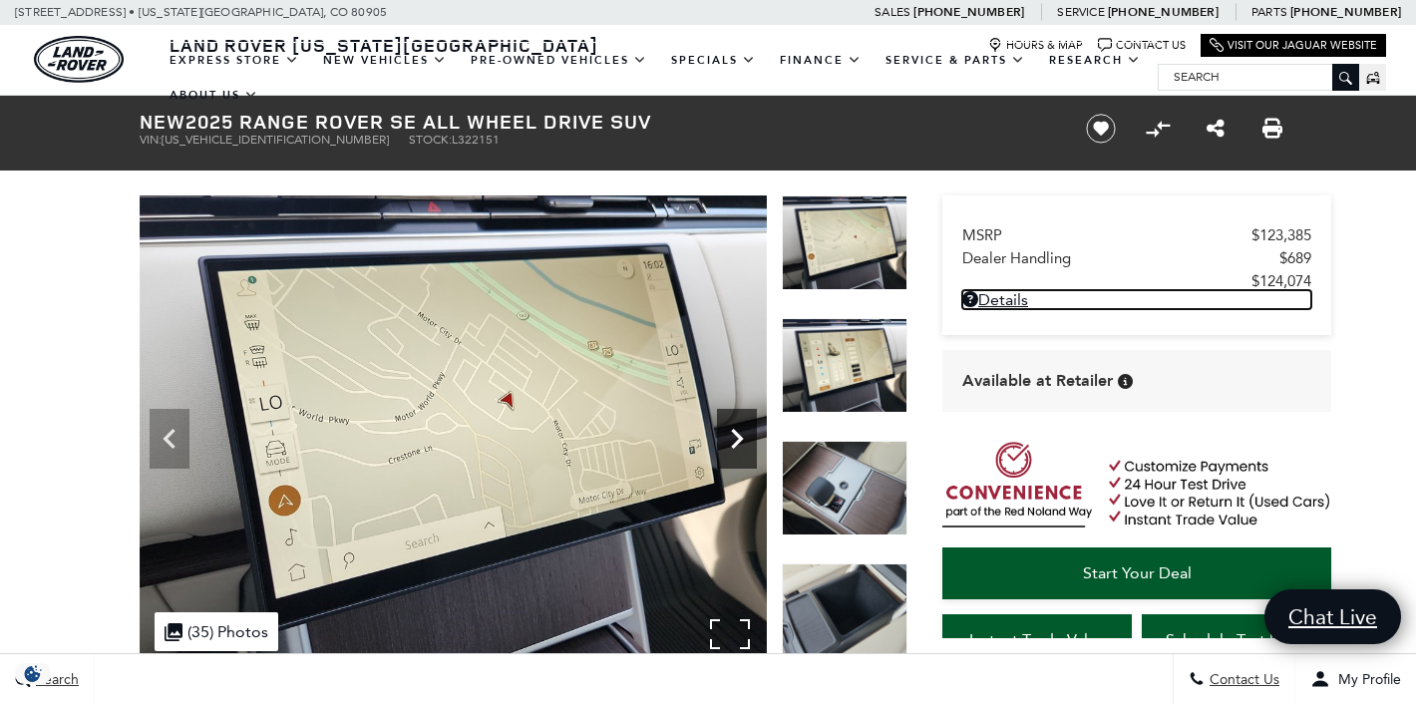
click at [733, 436] on icon "Next" at bounding box center [737, 439] width 40 height 40
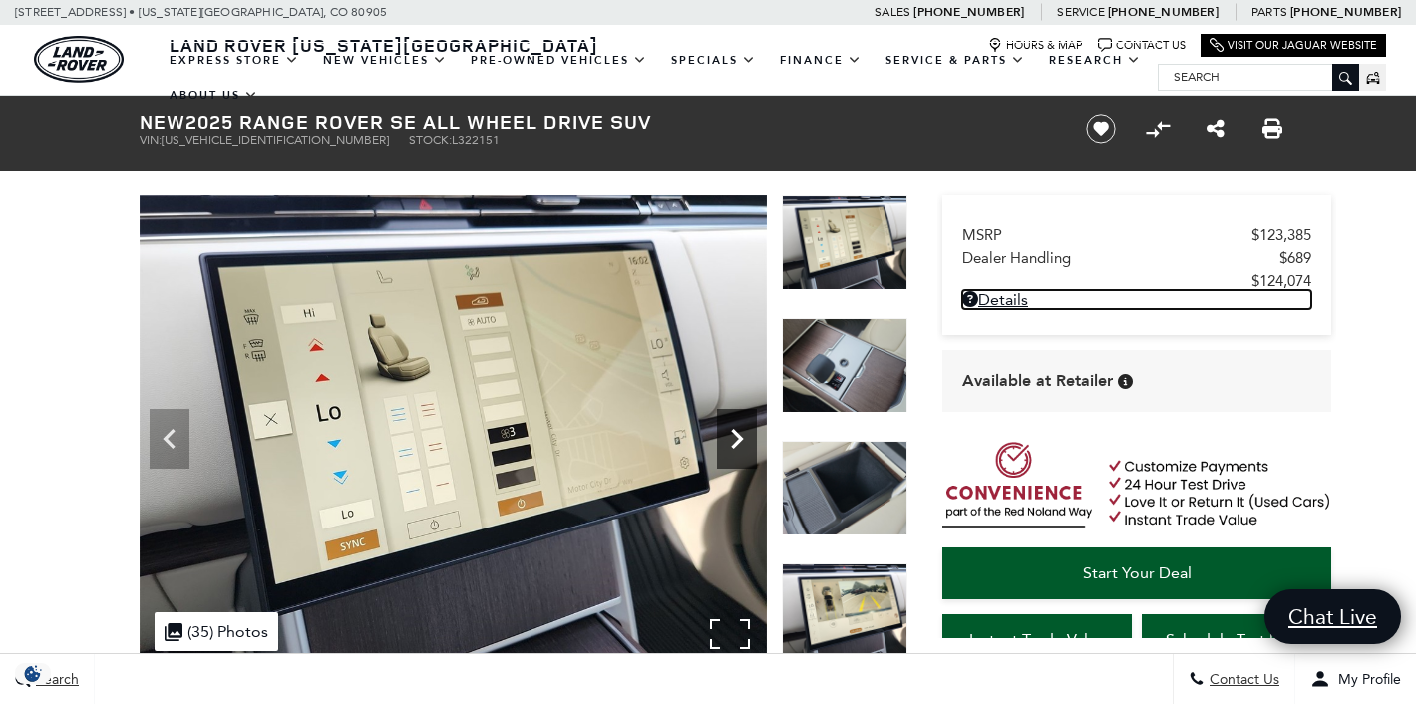
click at [733, 436] on icon "Next" at bounding box center [737, 439] width 40 height 40
